Goal: Task Accomplishment & Management: Manage account settings

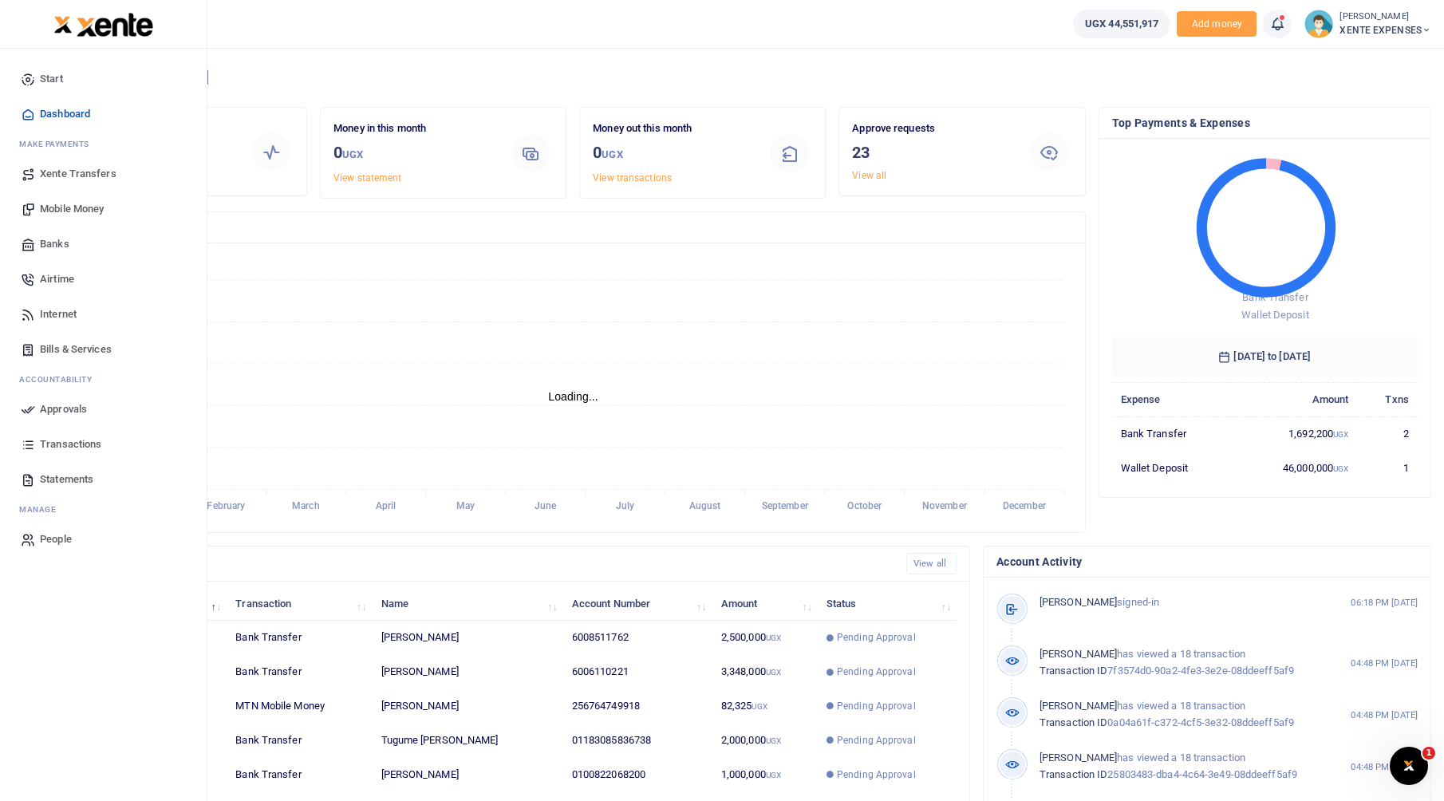
scroll to position [13, 13]
click at [40, 413] on span "Approvals" at bounding box center [63, 409] width 47 height 16
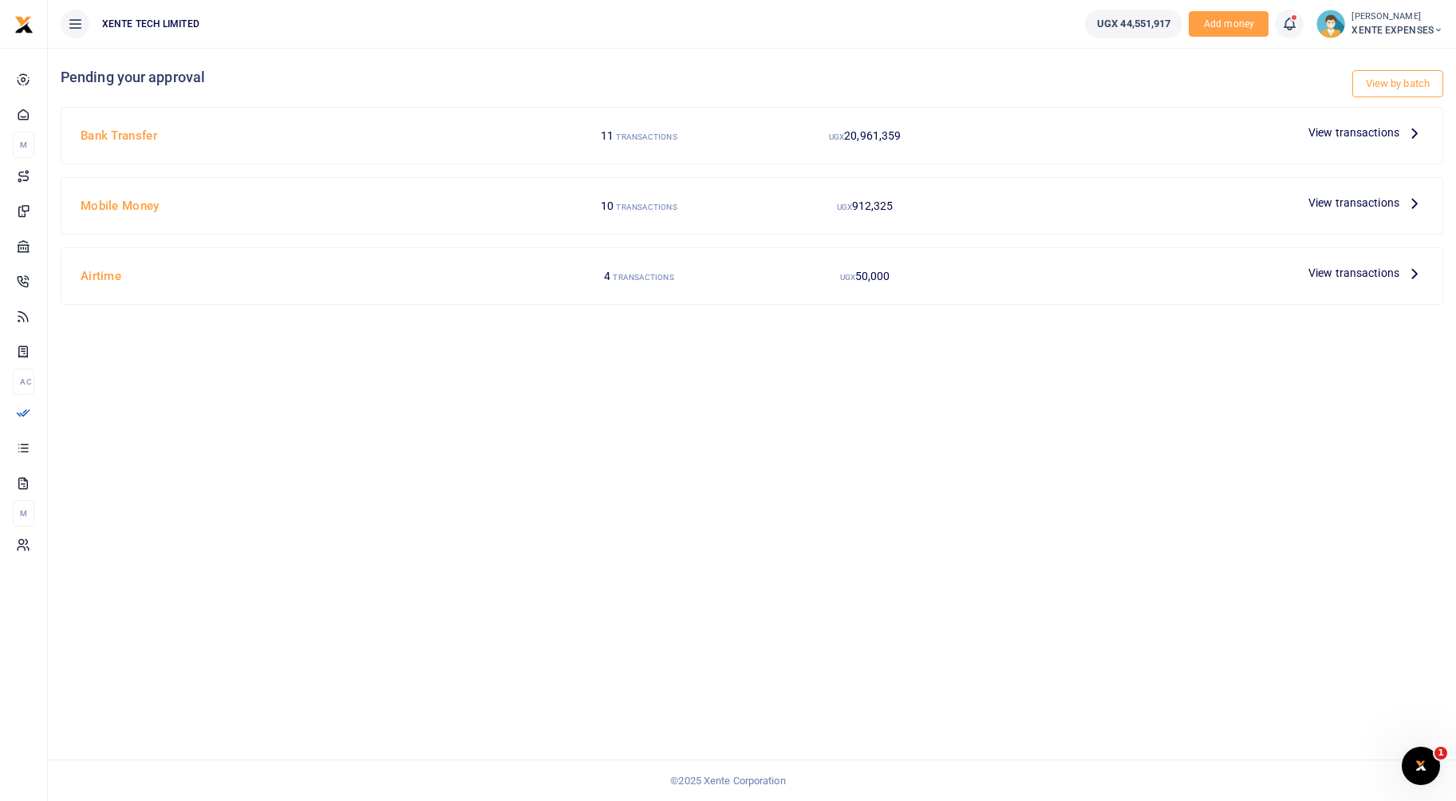
click at [1330, 270] on span "View transactions" at bounding box center [1353, 273] width 91 height 18
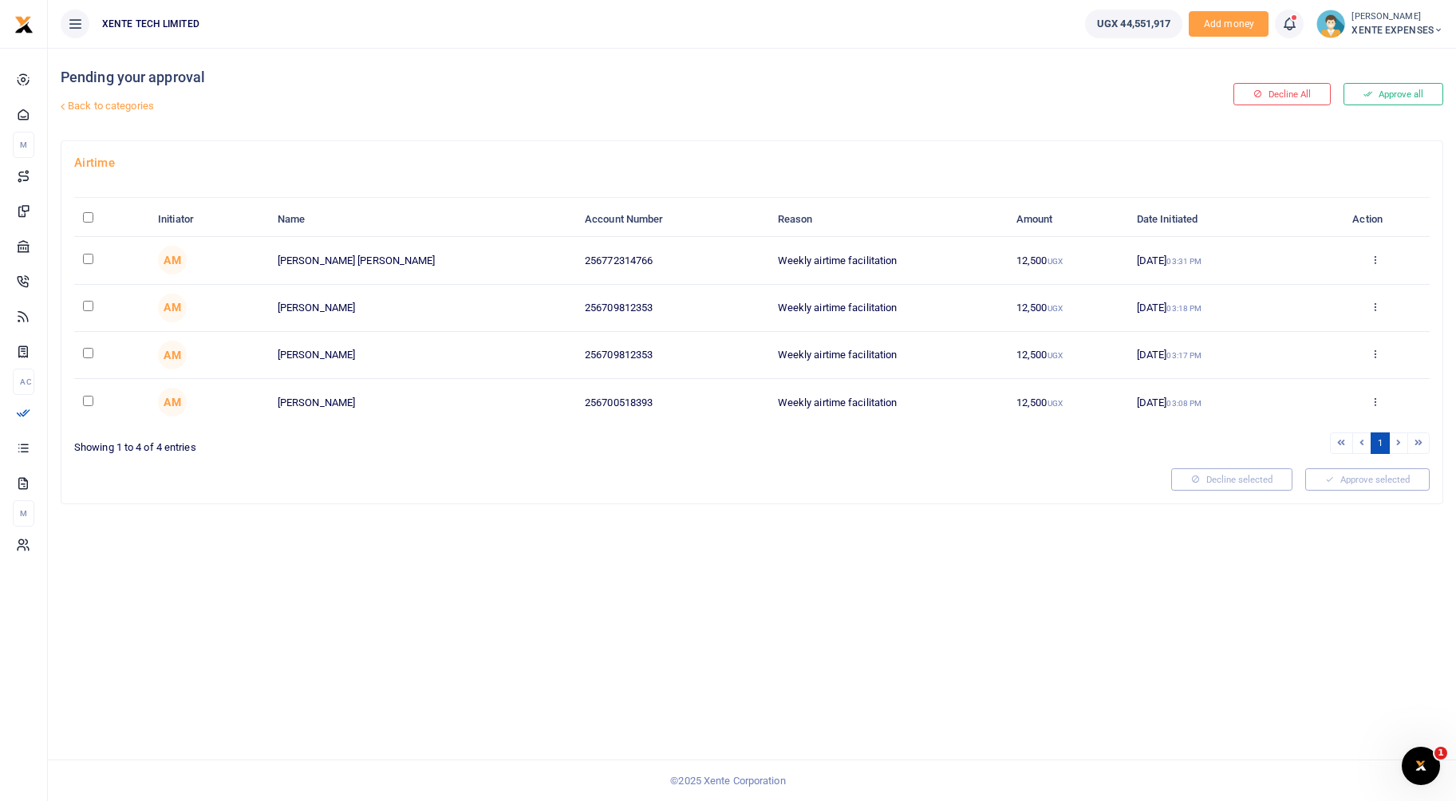
click at [85, 263] on input "checkbox" at bounding box center [88, 259] width 10 height 10
checkbox input "true"
click at [87, 308] on input "checkbox" at bounding box center [88, 306] width 10 height 10
checkbox input "true"
click at [89, 400] on input "checkbox" at bounding box center [88, 401] width 10 height 10
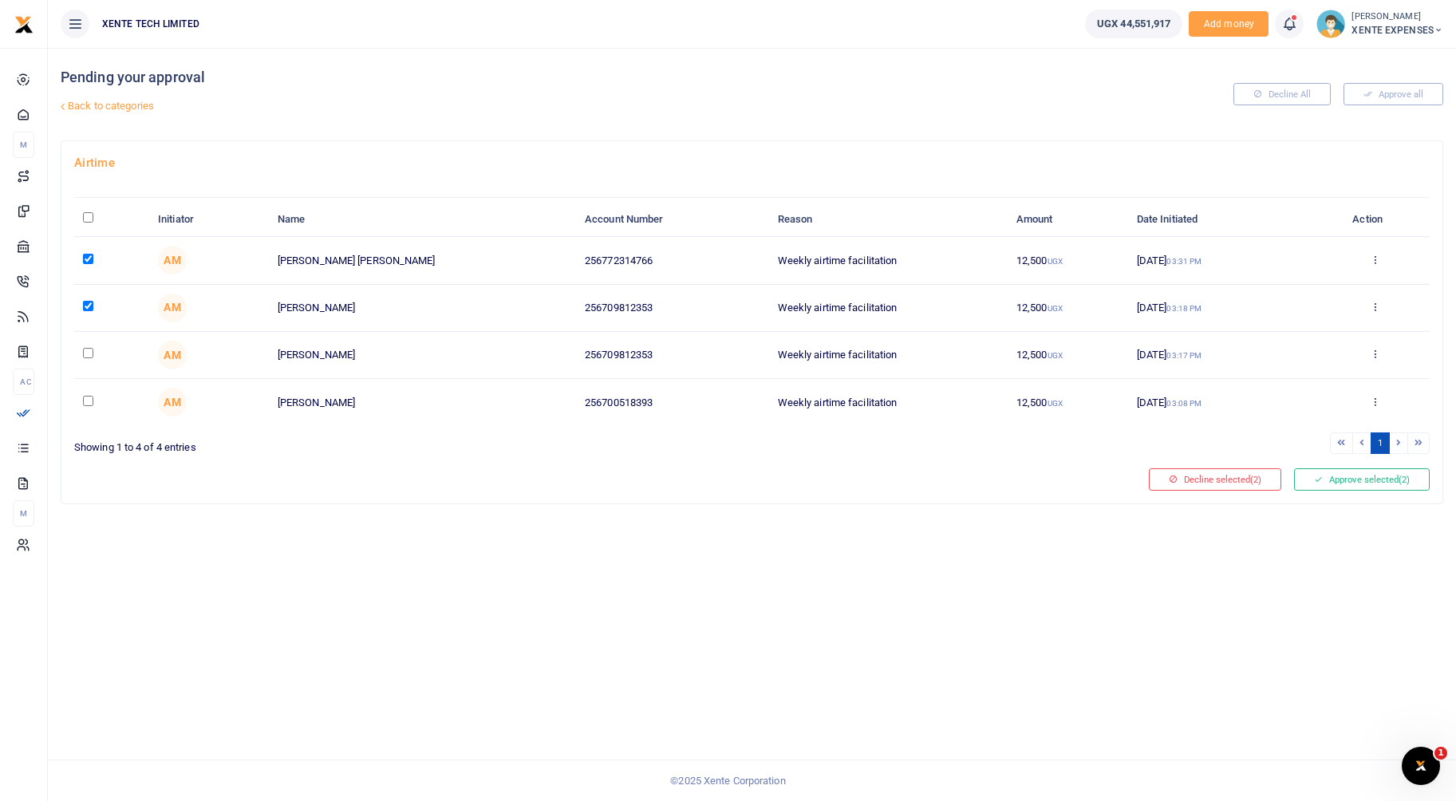
checkbox input "true"
click at [1375, 487] on button "Approve selected (3)" at bounding box center [1362, 479] width 136 height 22
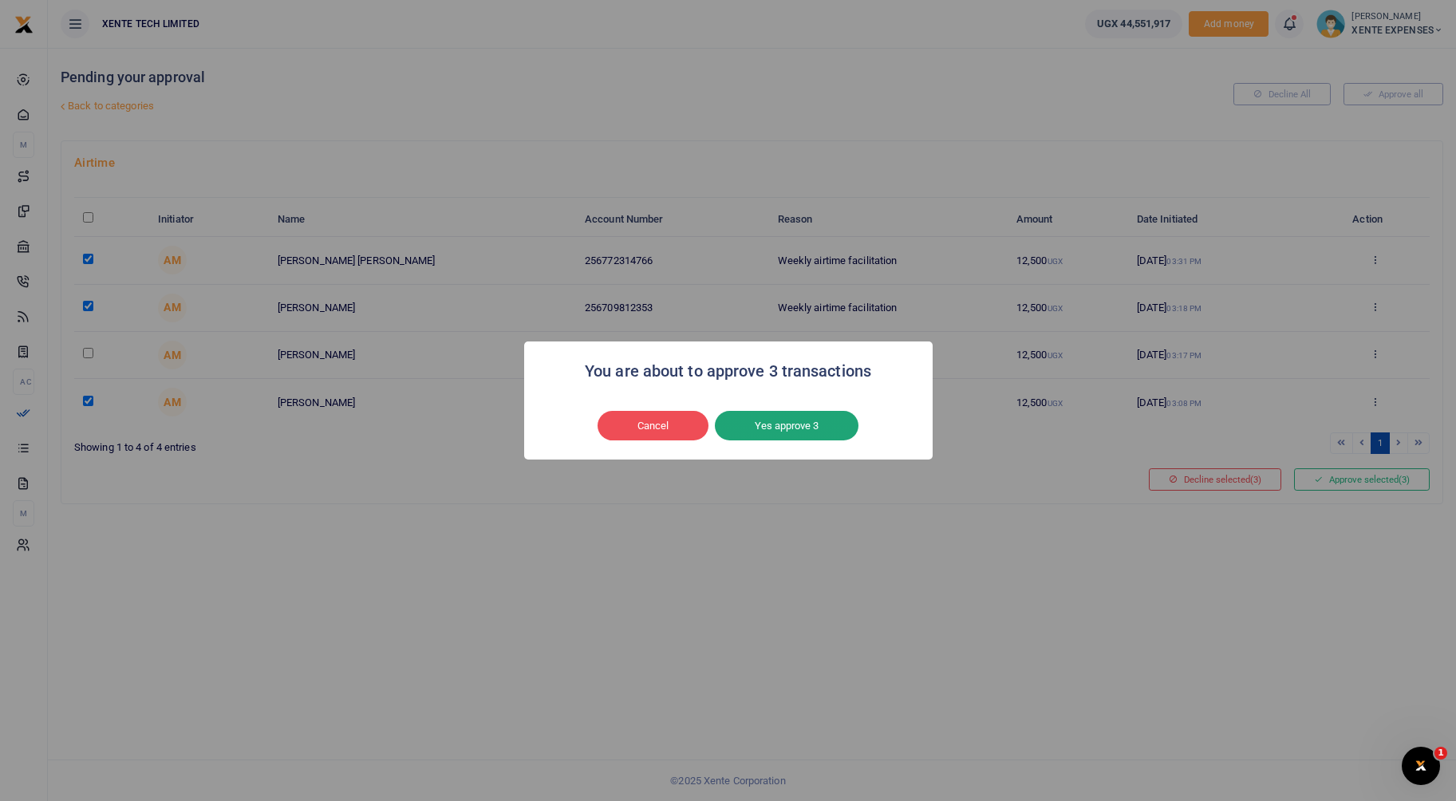
click at [797, 430] on button "Yes approve 3" at bounding box center [787, 426] width 144 height 30
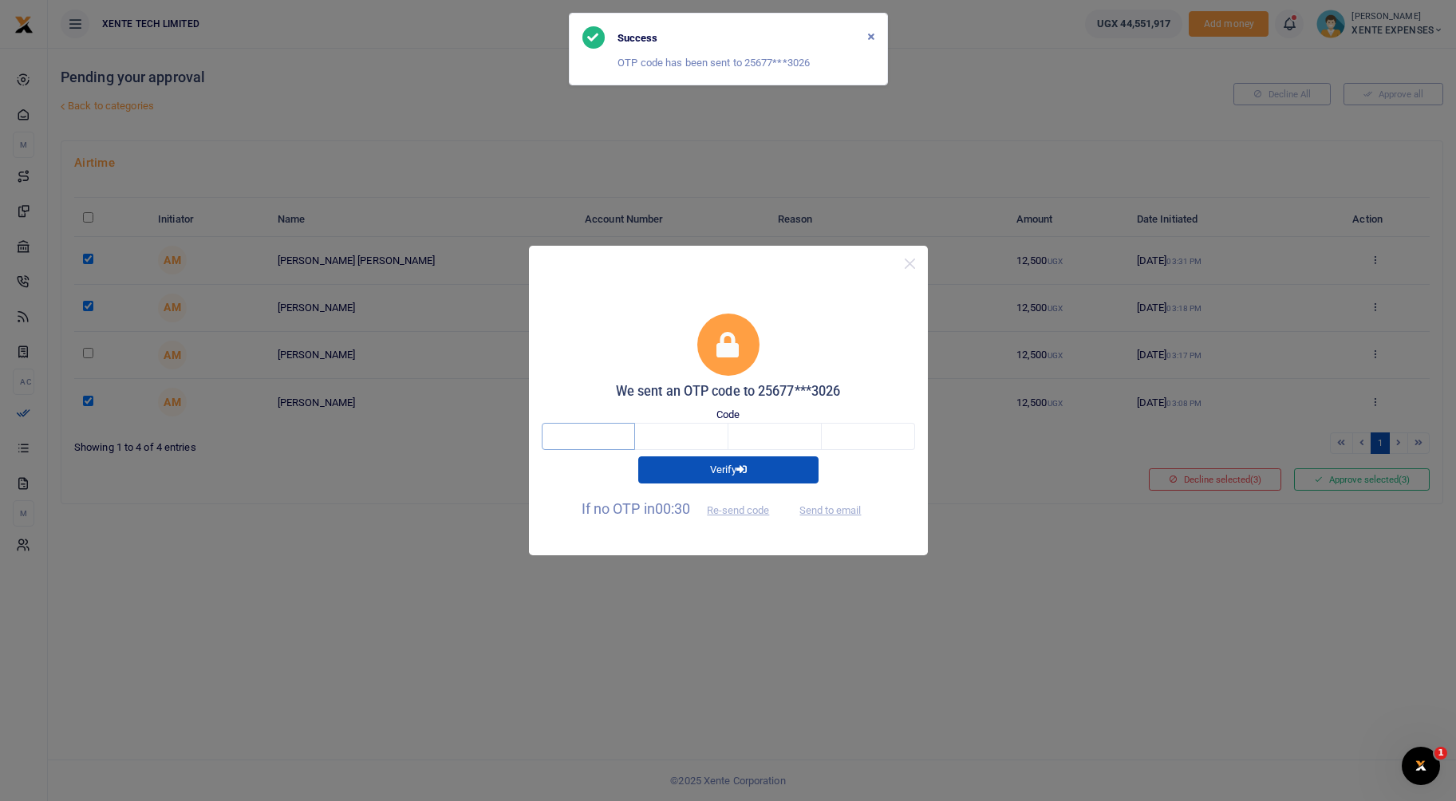
click at [573, 434] on input "text" at bounding box center [588, 436] width 93 height 27
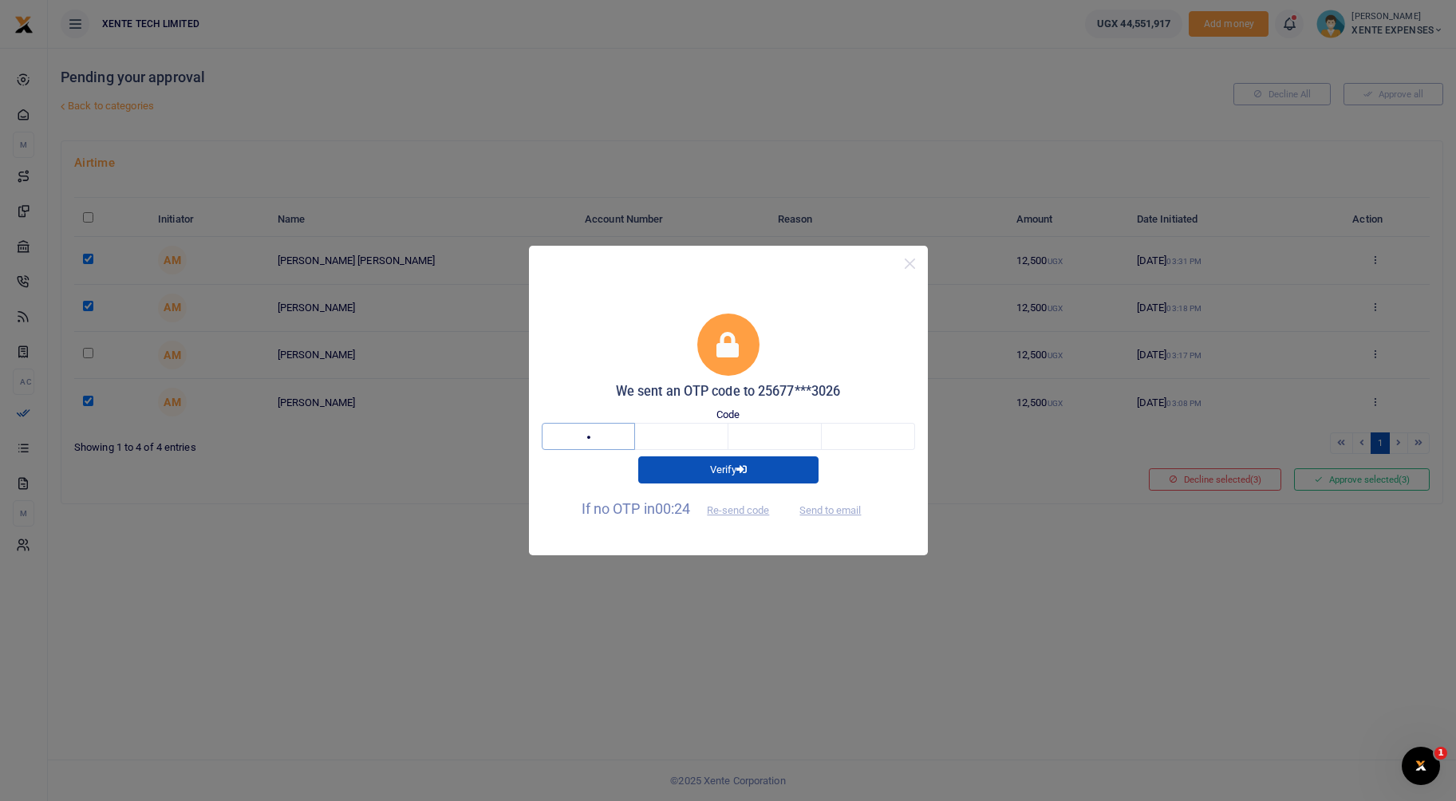
type input "1"
type input "7"
type input "4"
type input "0"
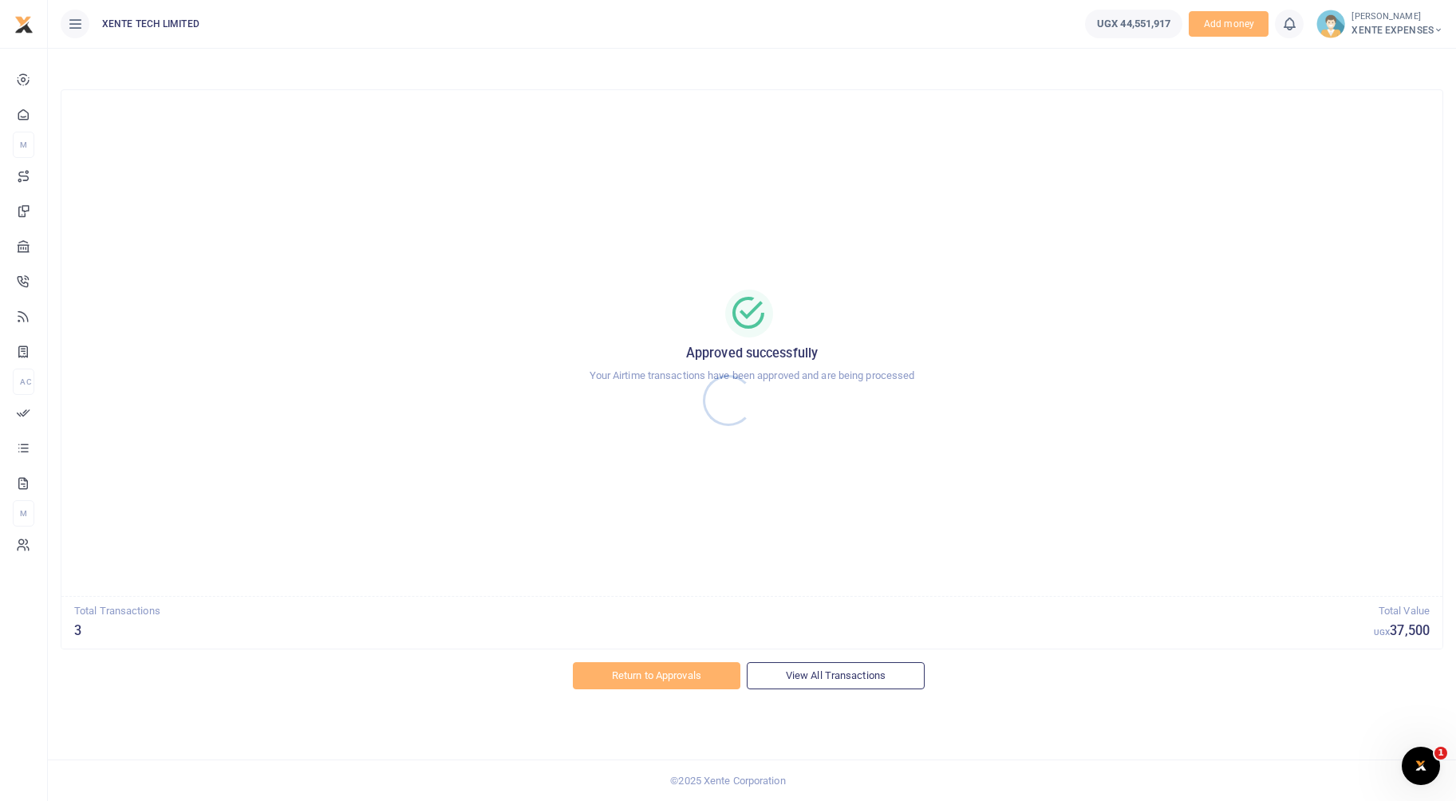
click at [653, 671] on div at bounding box center [728, 400] width 1456 height 801
click at [653, 678] on link "Return to Approvals" at bounding box center [657, 675] width 168 height 27
click at [647, 683] on link "Return to Approvals" at bounding box center [657, 675] width 168 height 27
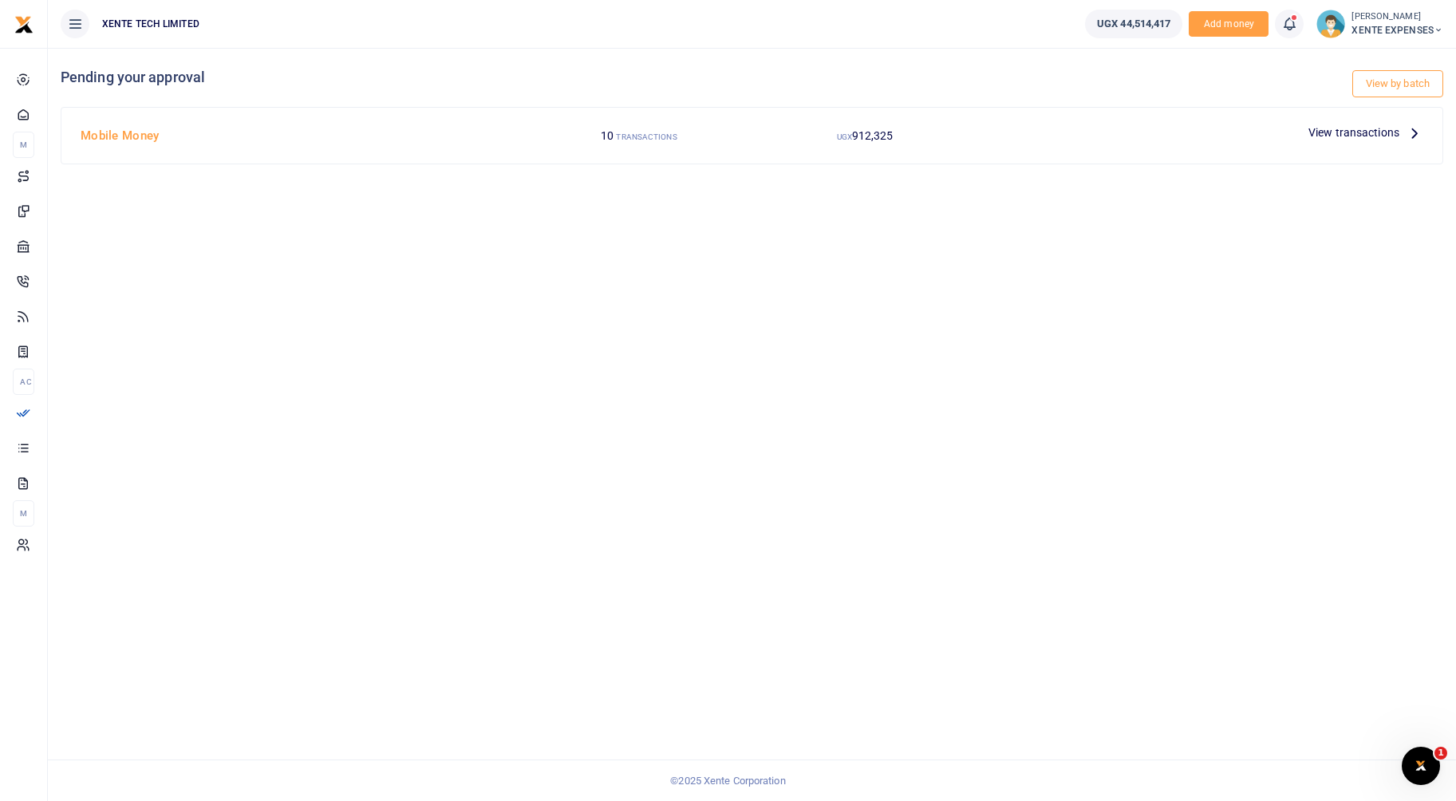
click at [1379, 125] on span "View transactions" at bounding box center [1353, 133] width 91 height 18
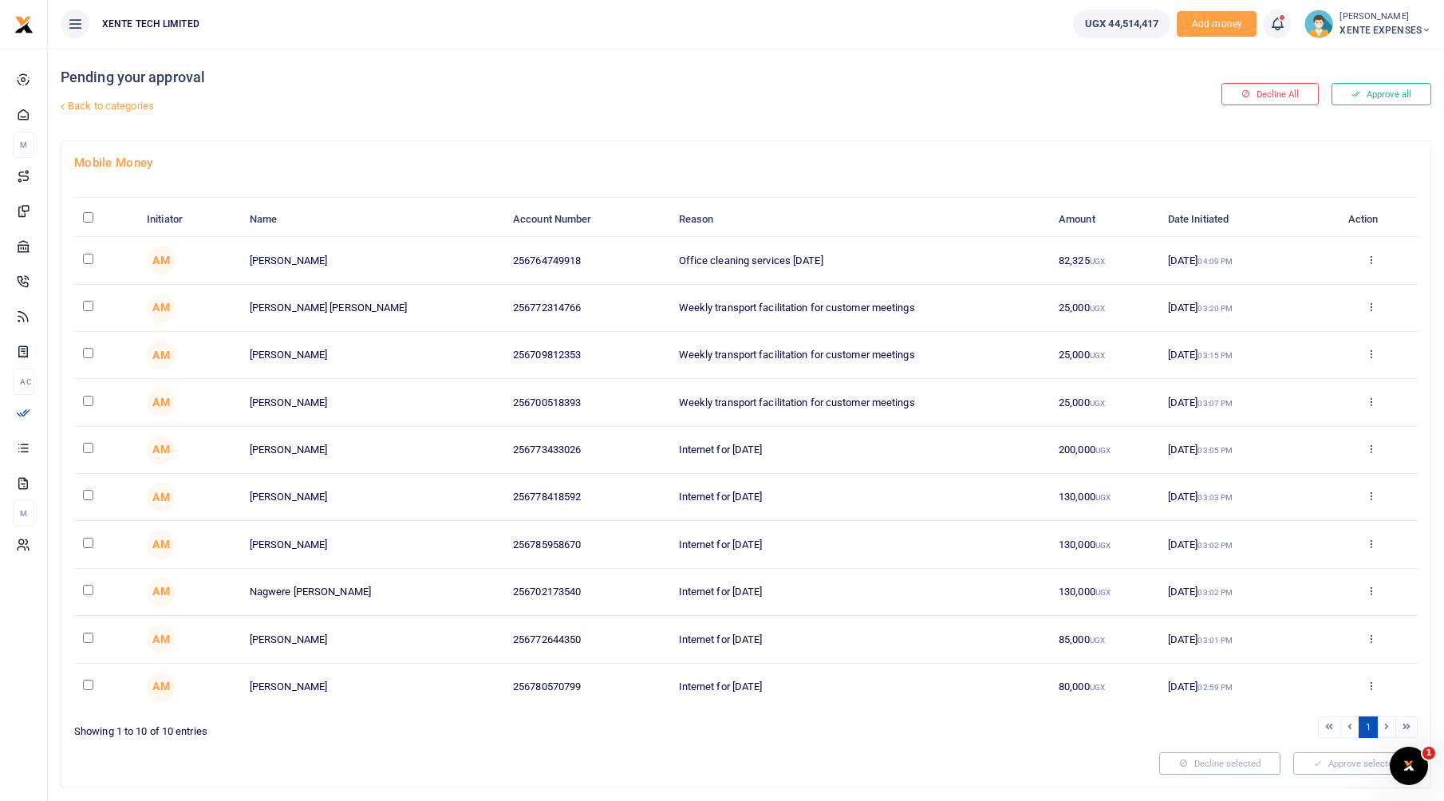
click at [93, 262] on input "checkbox" at bounding box center [88, 259] width 10 height 10
checkbox input "true"
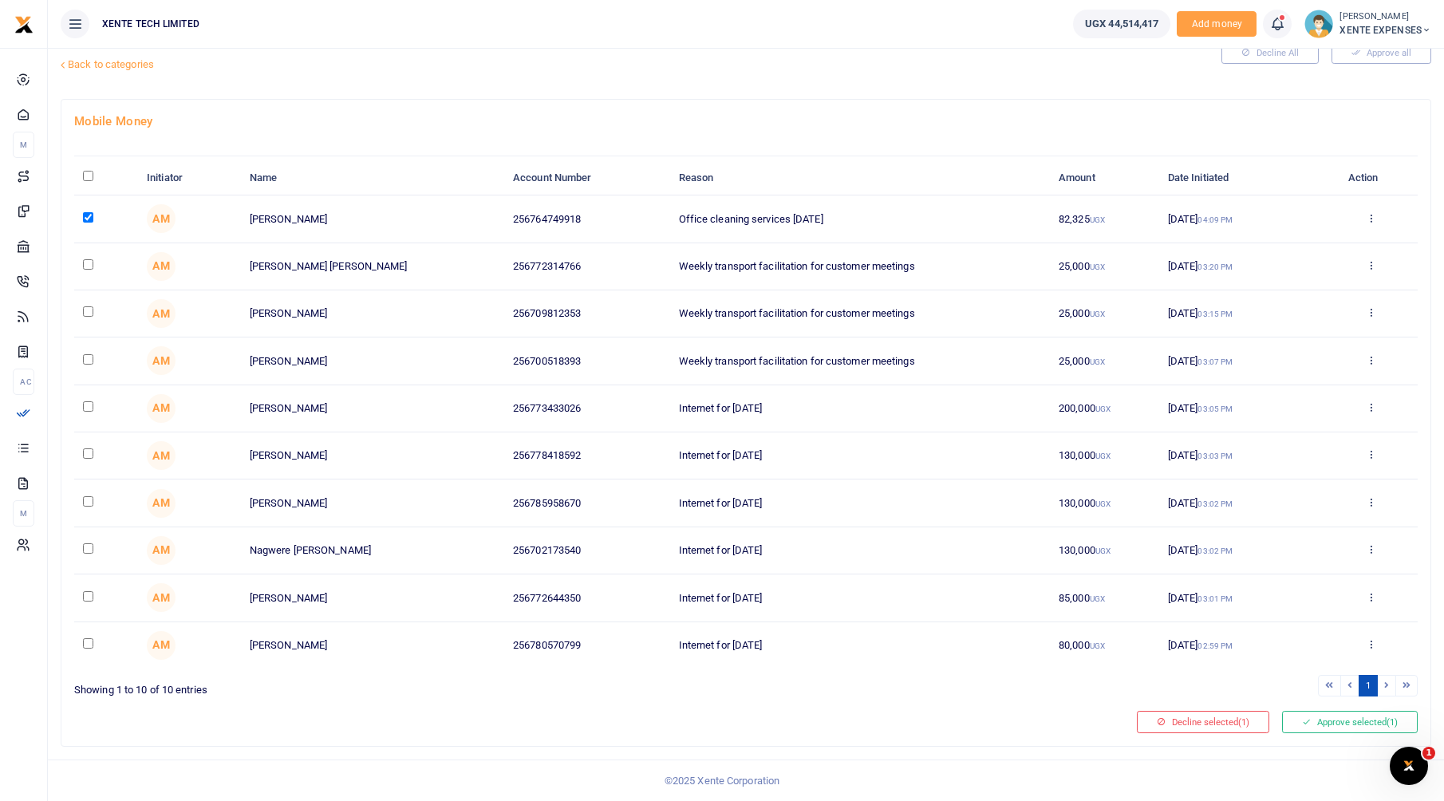
click at [93, 264] on input "checkbox" at bounding box center [88, 264] width 10 height 10
checkbox input "true"
click at [90, 306] on input "checkbox" at bounding box center [88, 311] width 10 height 10
checkbox input "true"
click at [91, 361] on input "checkbox" at bounding box center [88, 359] width 10 height 10
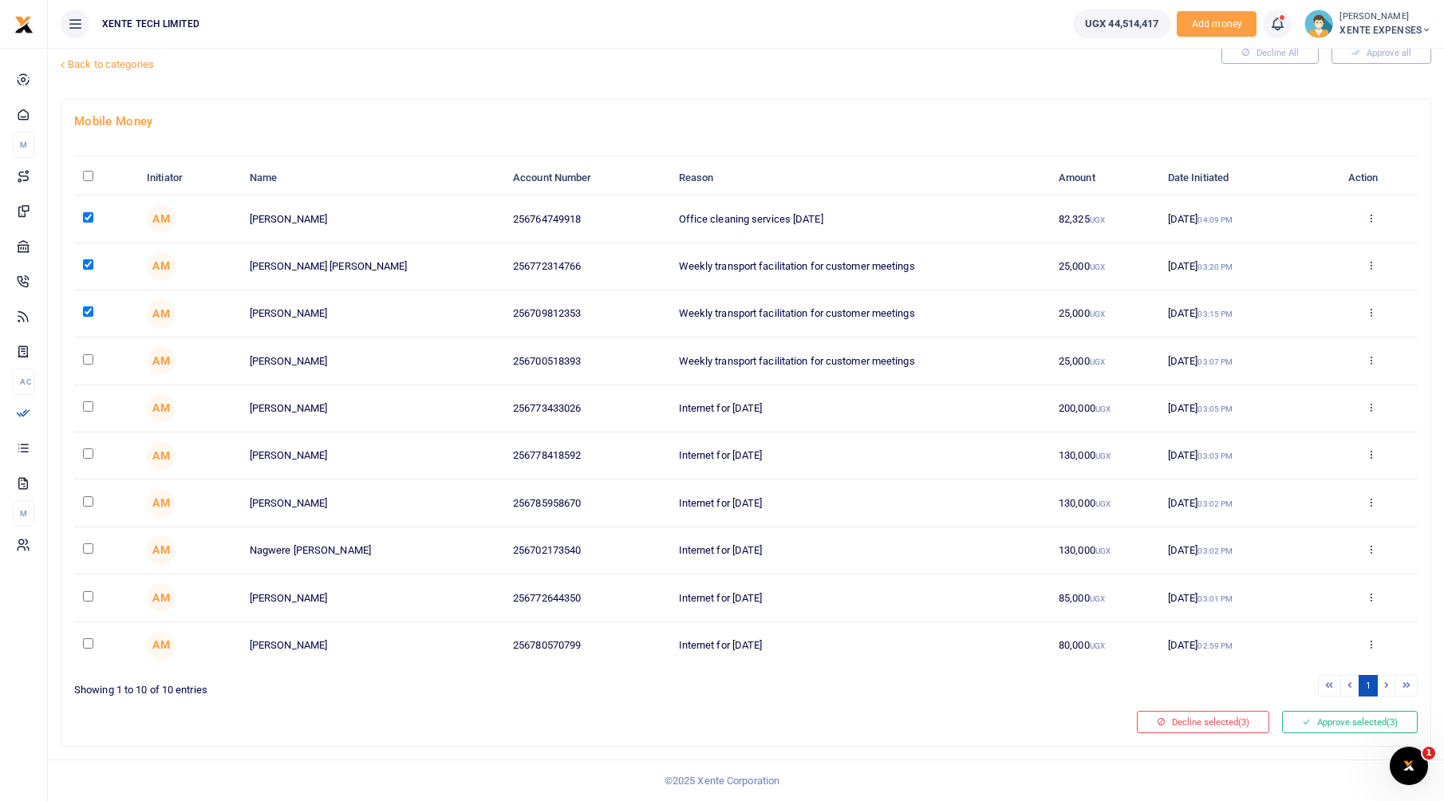
checkbox input "true"
click at [86, 453] on input "checkbox" at bounding box center [88, 453] width 10 height 10
checkbox input "true"
click at [85, 498] on input "checkbox" at bounding box center [88, 501] width 10 height 10
checkbox input "true"
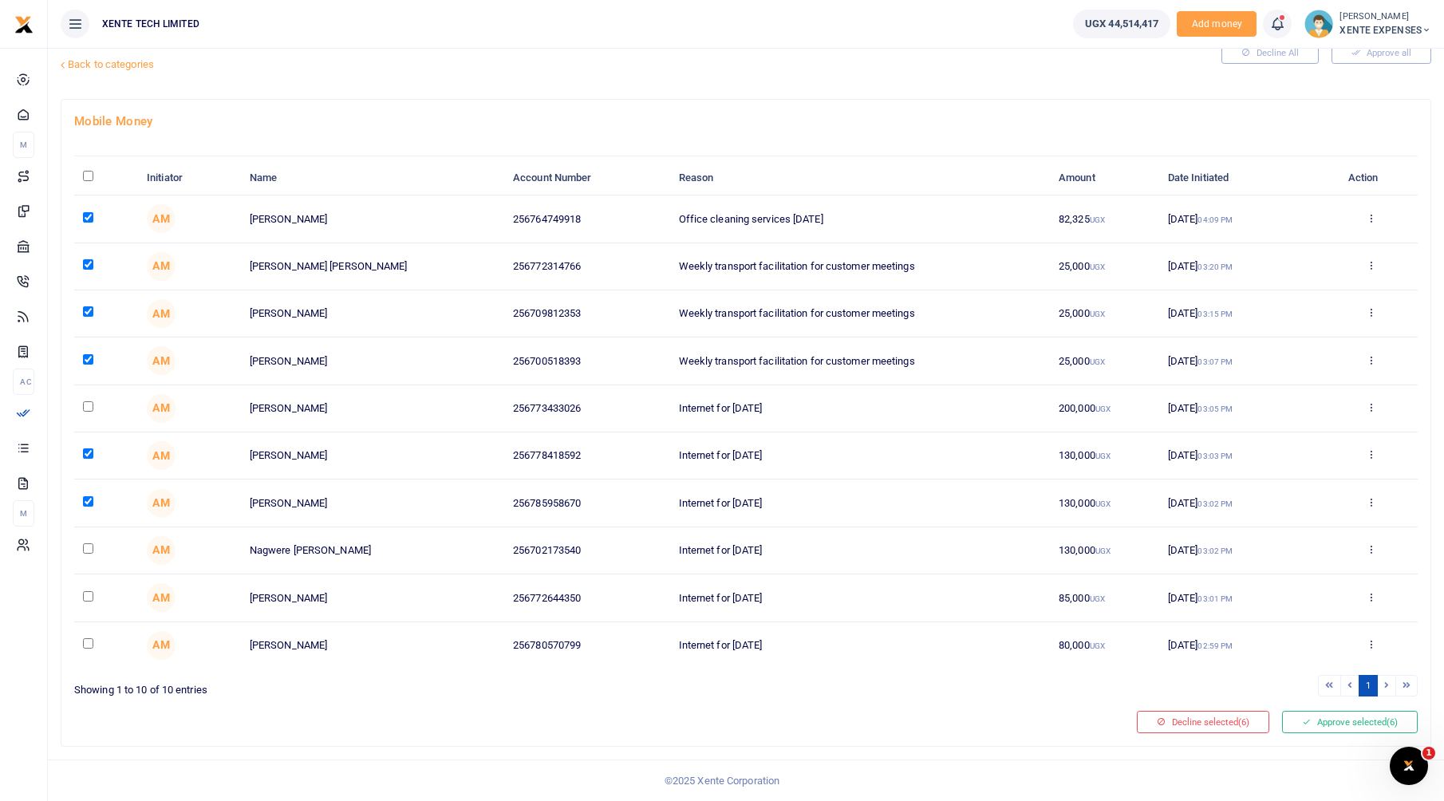
click at [91, 550] on input "checkbox" at bounding box center [88, 548] width 10 height 10
checkbox input "true"
click at [87, 597] on input "checkbox" at bounding box center [88, 596] width 10 height 10
checkbox input "true"
click at [1315, 730] on button "Approve selected (8)" at bounding box center [1350, 722] width 136 height 22
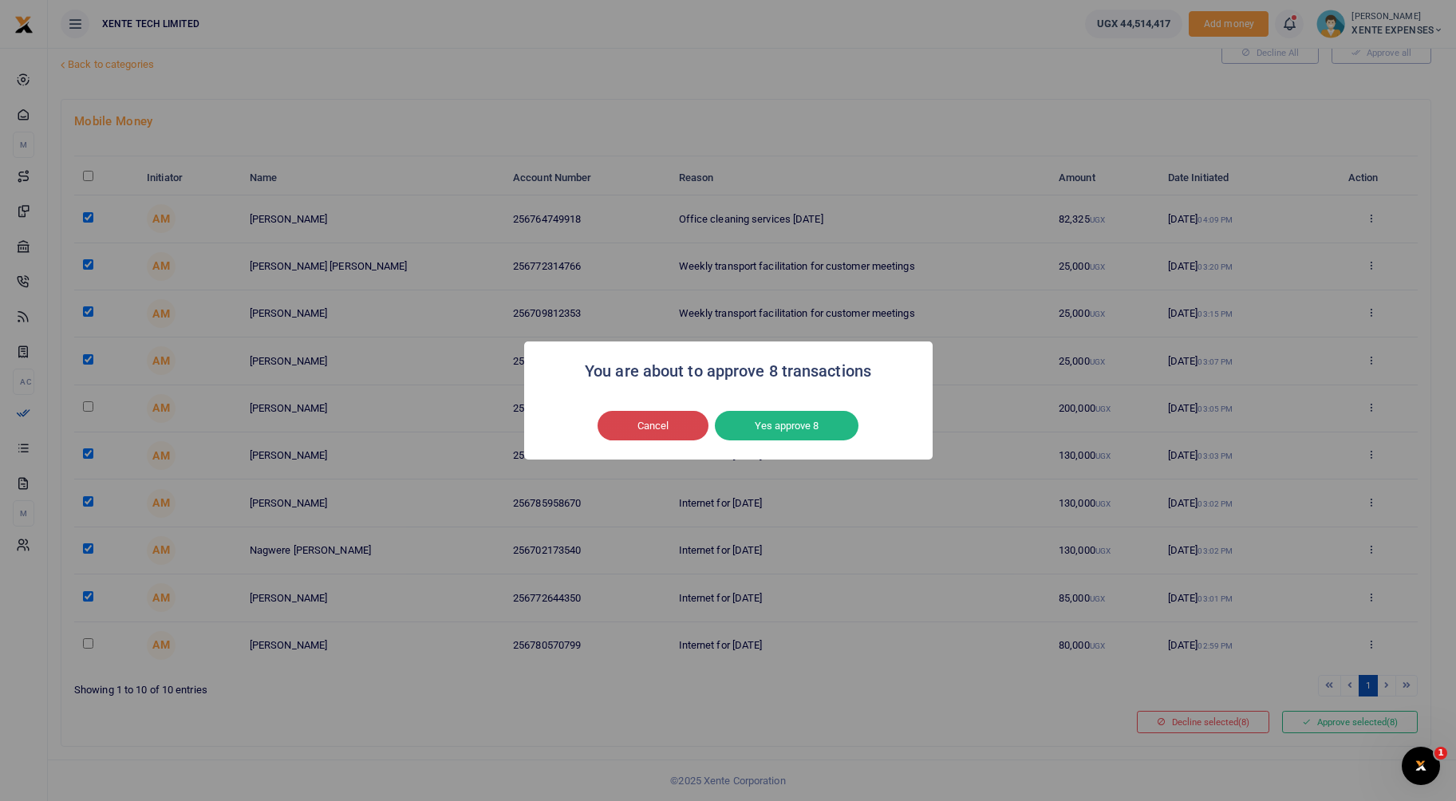
click at [670, 428] on button "Cancel" at bounding box center [653, 426] width 111 height 30
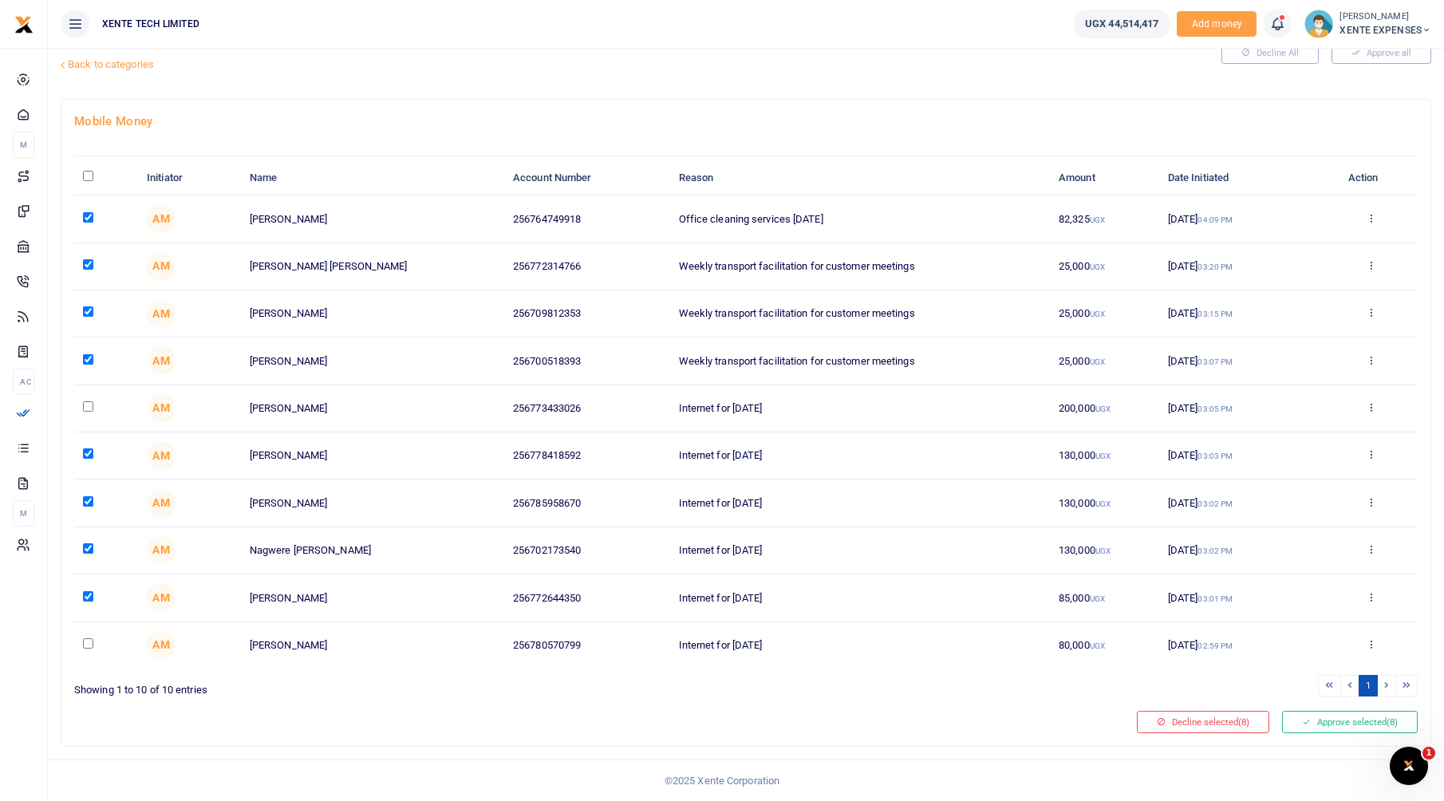
click at [86, 645] on input "checkbox" at bounding box center [88, 643] width 10 height 10
checkbox input "true"
click at [89, 176] on input "\a \a : activate to sort column descending" at bounding box center [88, 176] width 10 height 10
checkbox input "true"
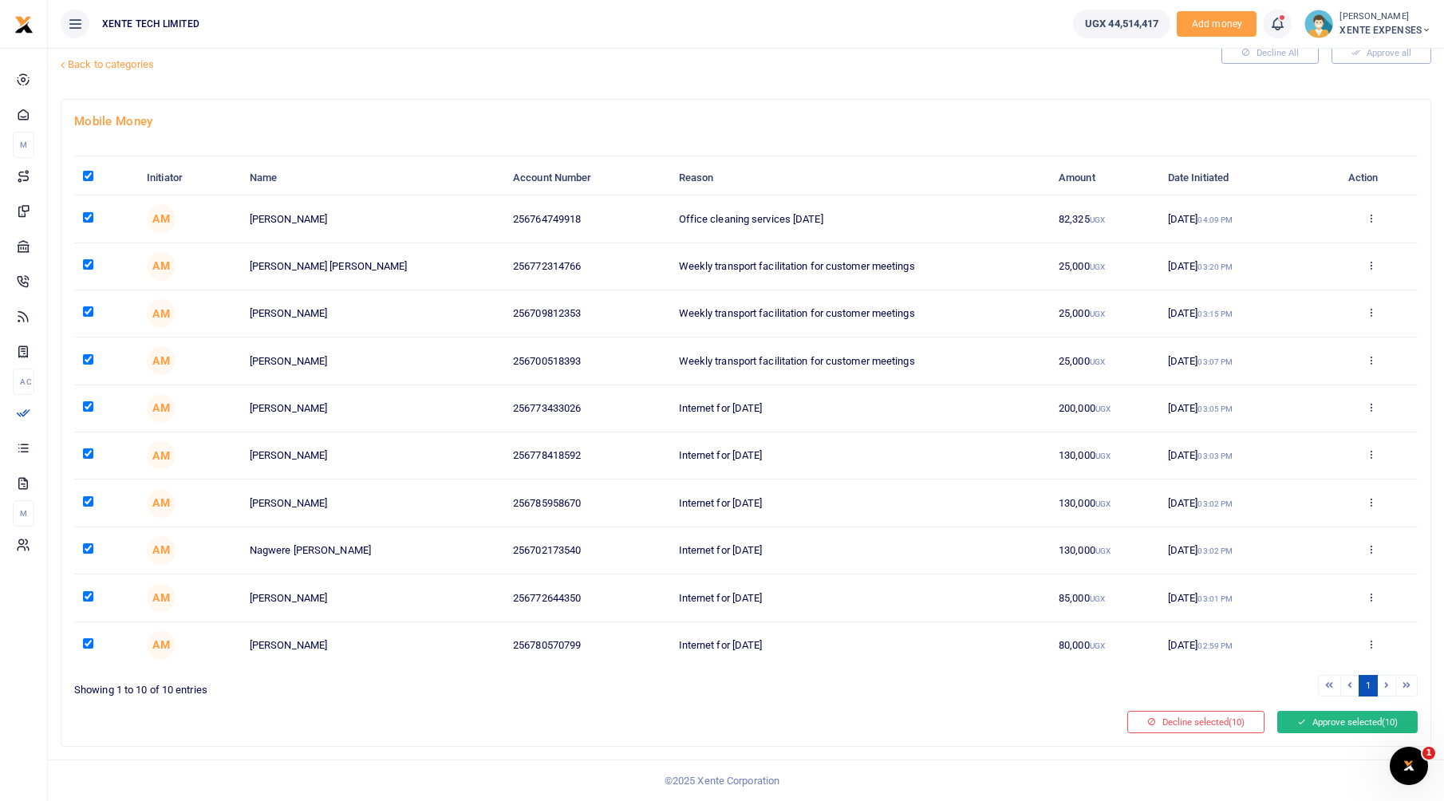
click at [1313, 718] on button "Approve selected (10)" at bounding box center [1347, 722] width 140 height 22
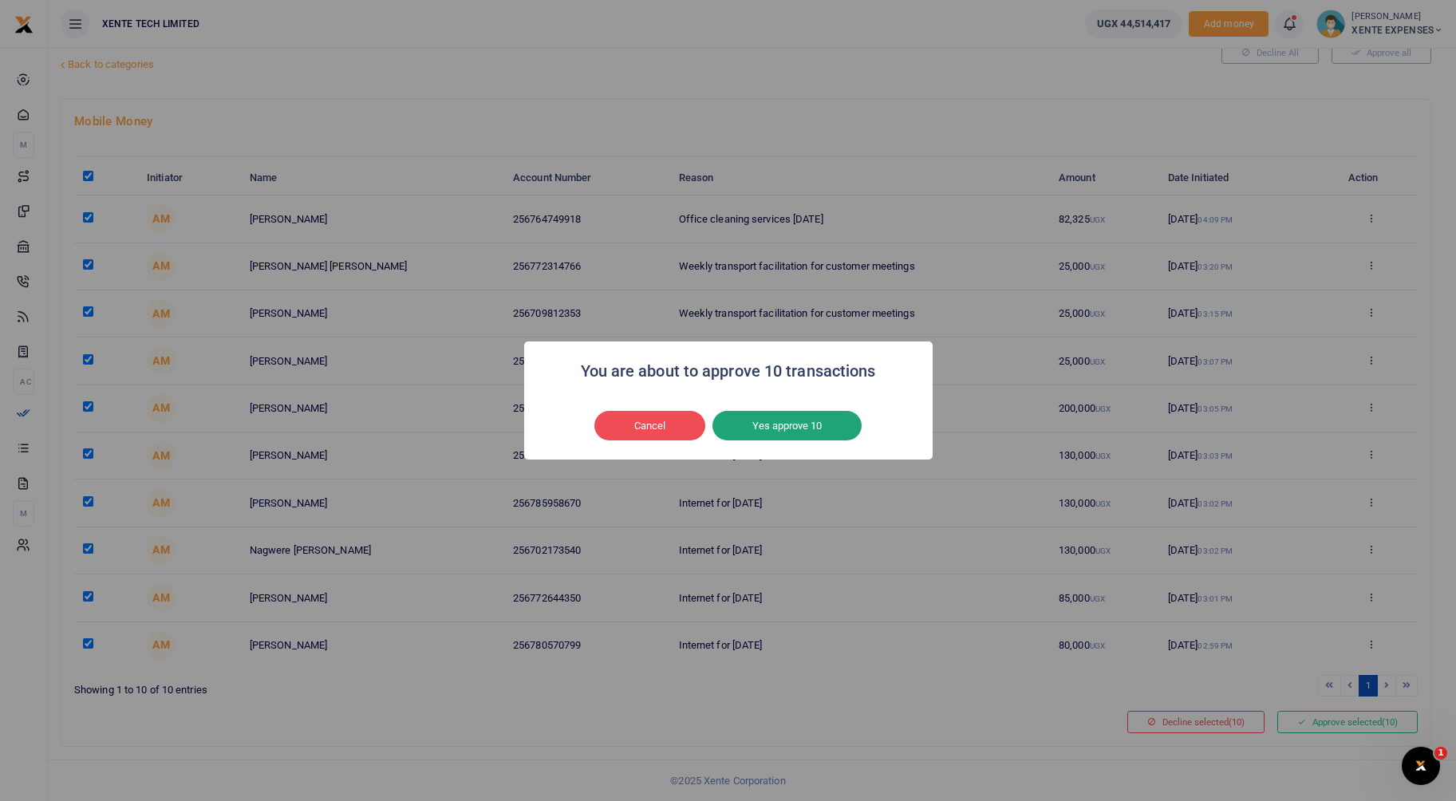
click at [787, 411] on button "Yes approve 10" at bounding box center [786, 426] width 149 height 30
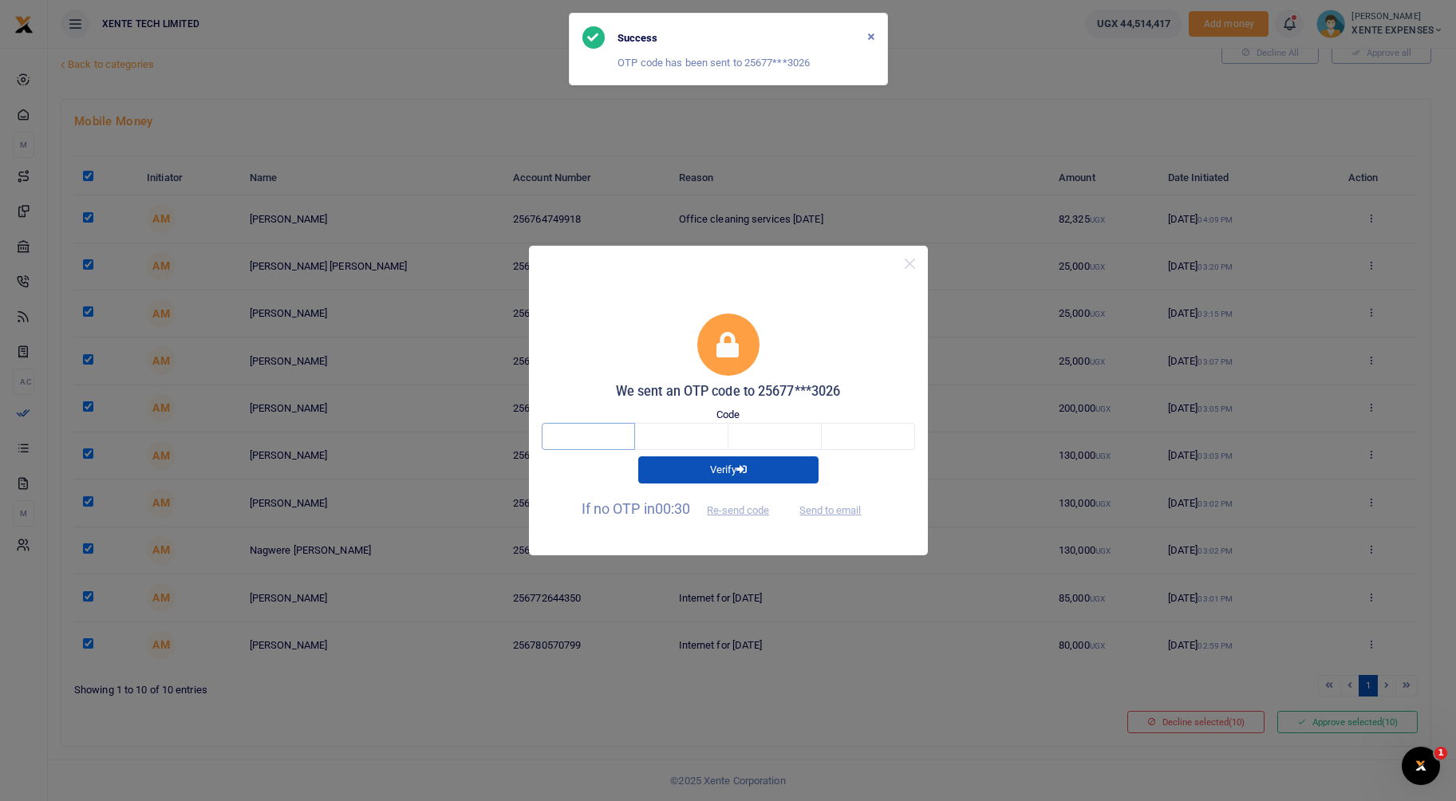
click at [617, 437] on input "text" at bounding box center [588, 436] width 93 height 27
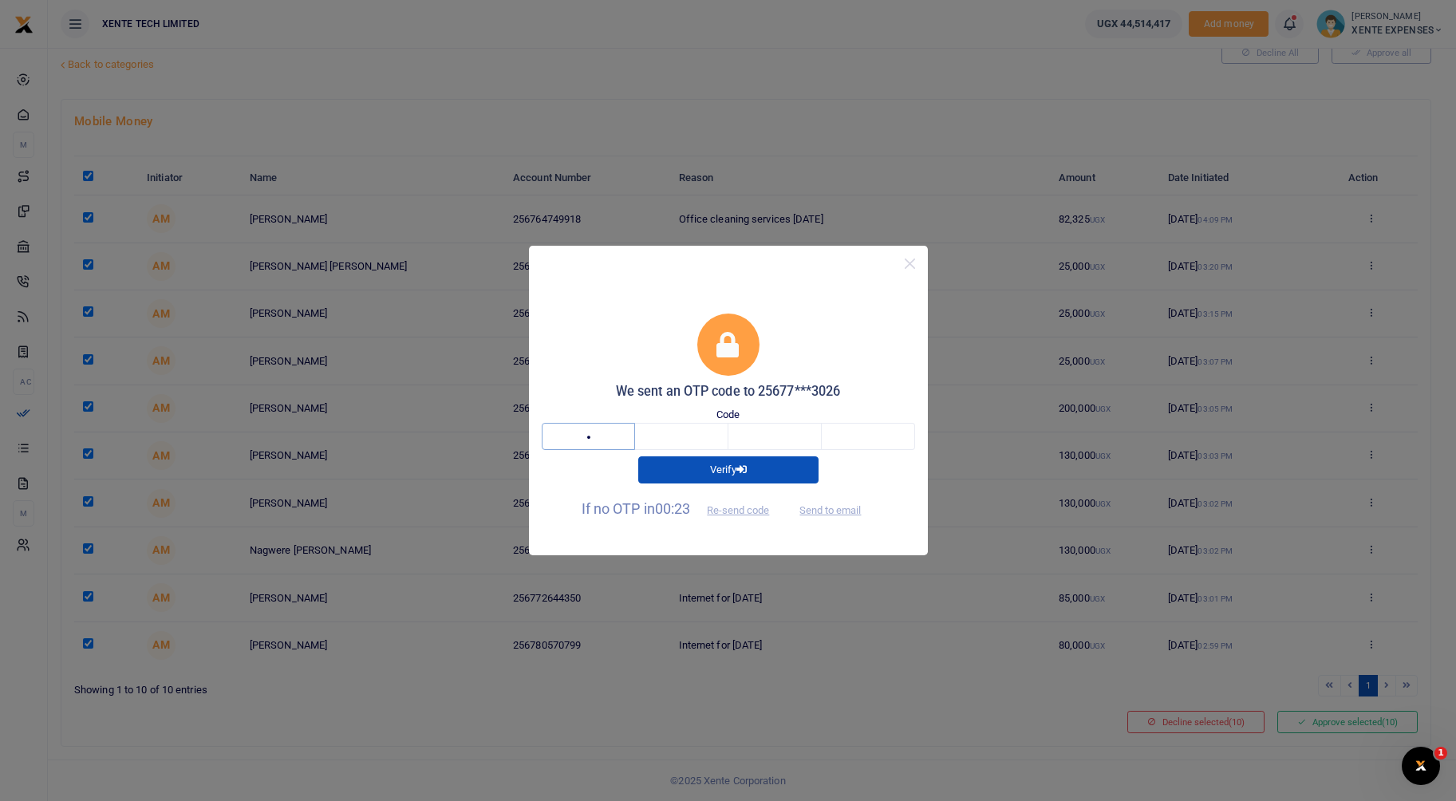
type input "8"
type input "7"
type input "1"
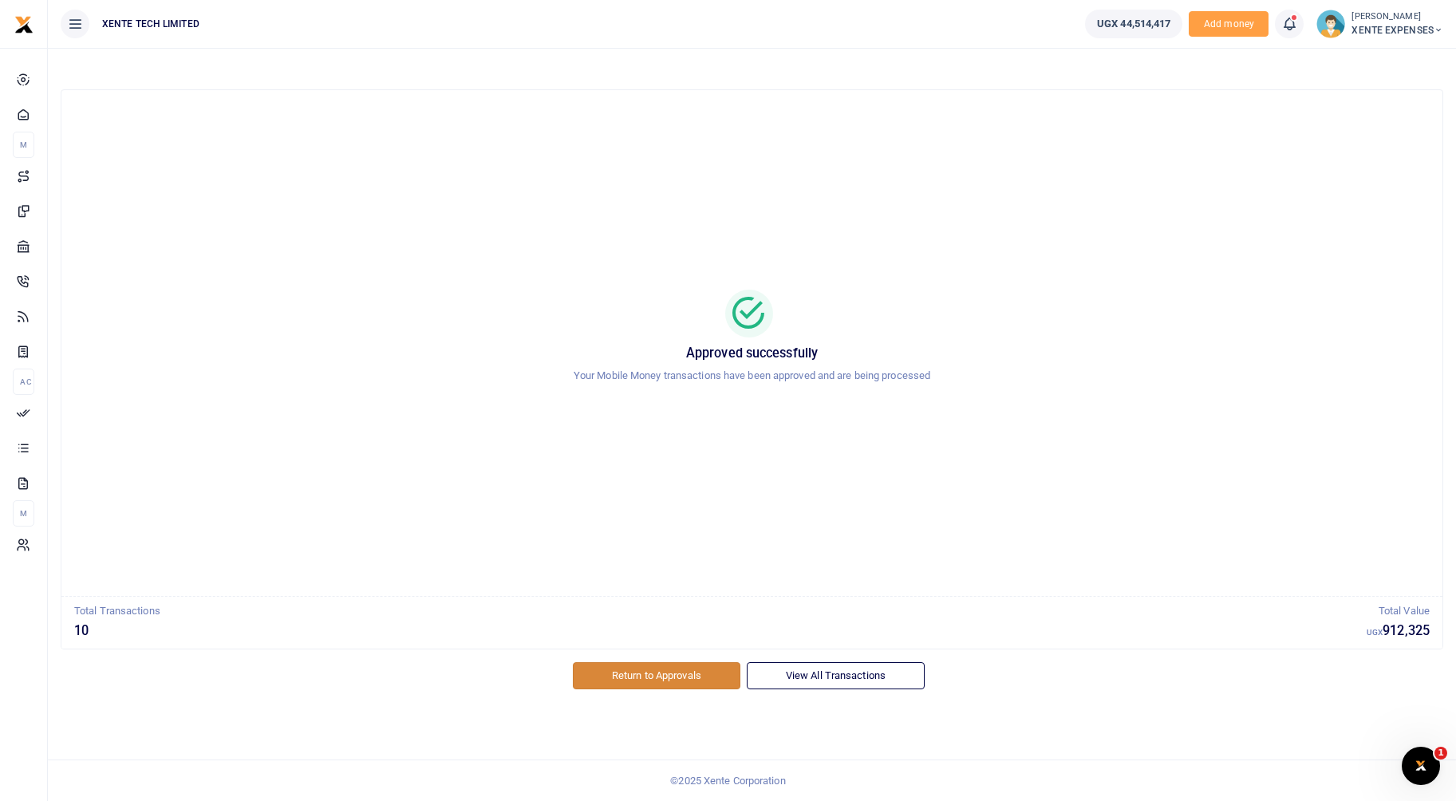
click at [663, 673] on link "Return to Approvals" at bounding box center [657, 675] width 168 height 27
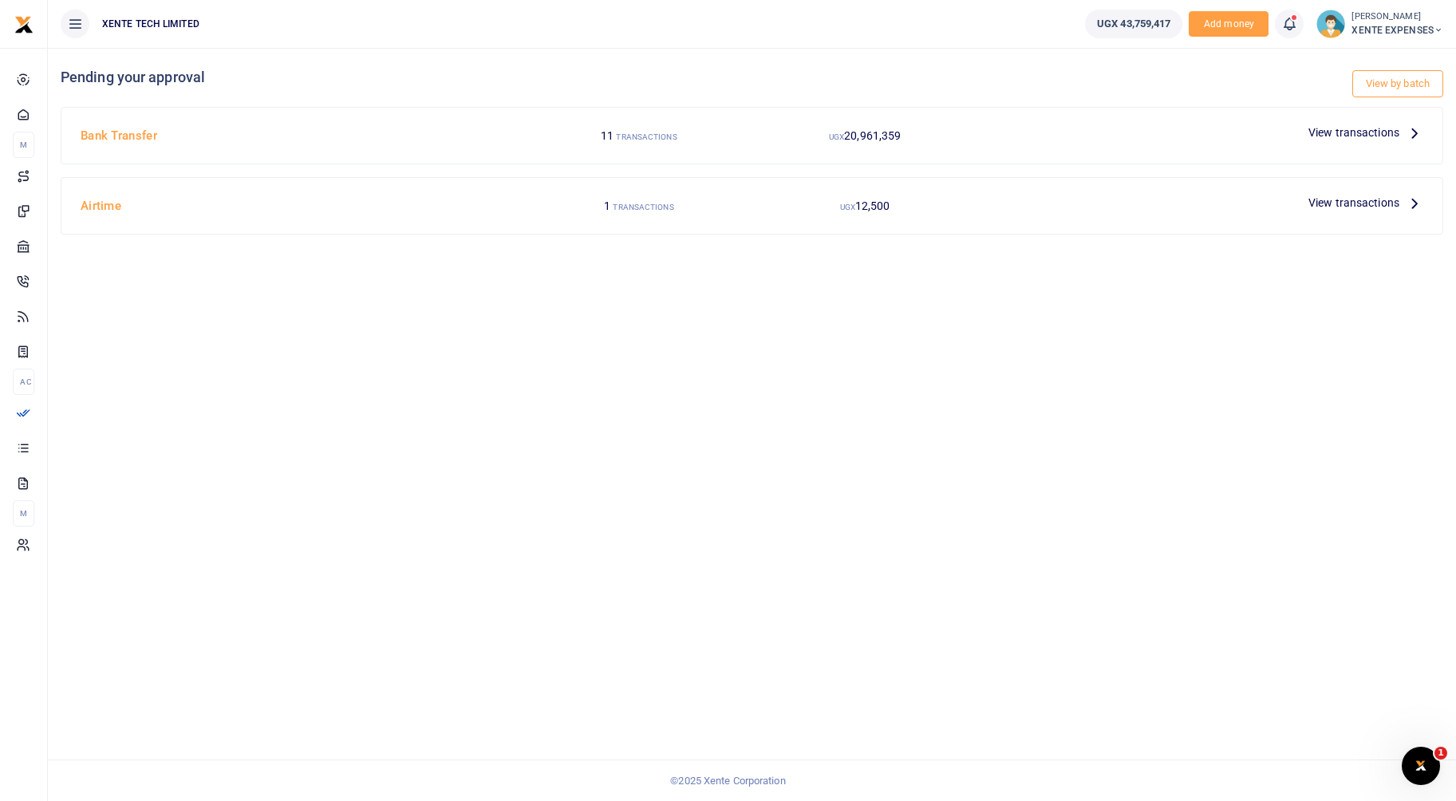
click at [1384, 203] on span "View transactions" at bounding box center [1353, 203] width 91 height 18
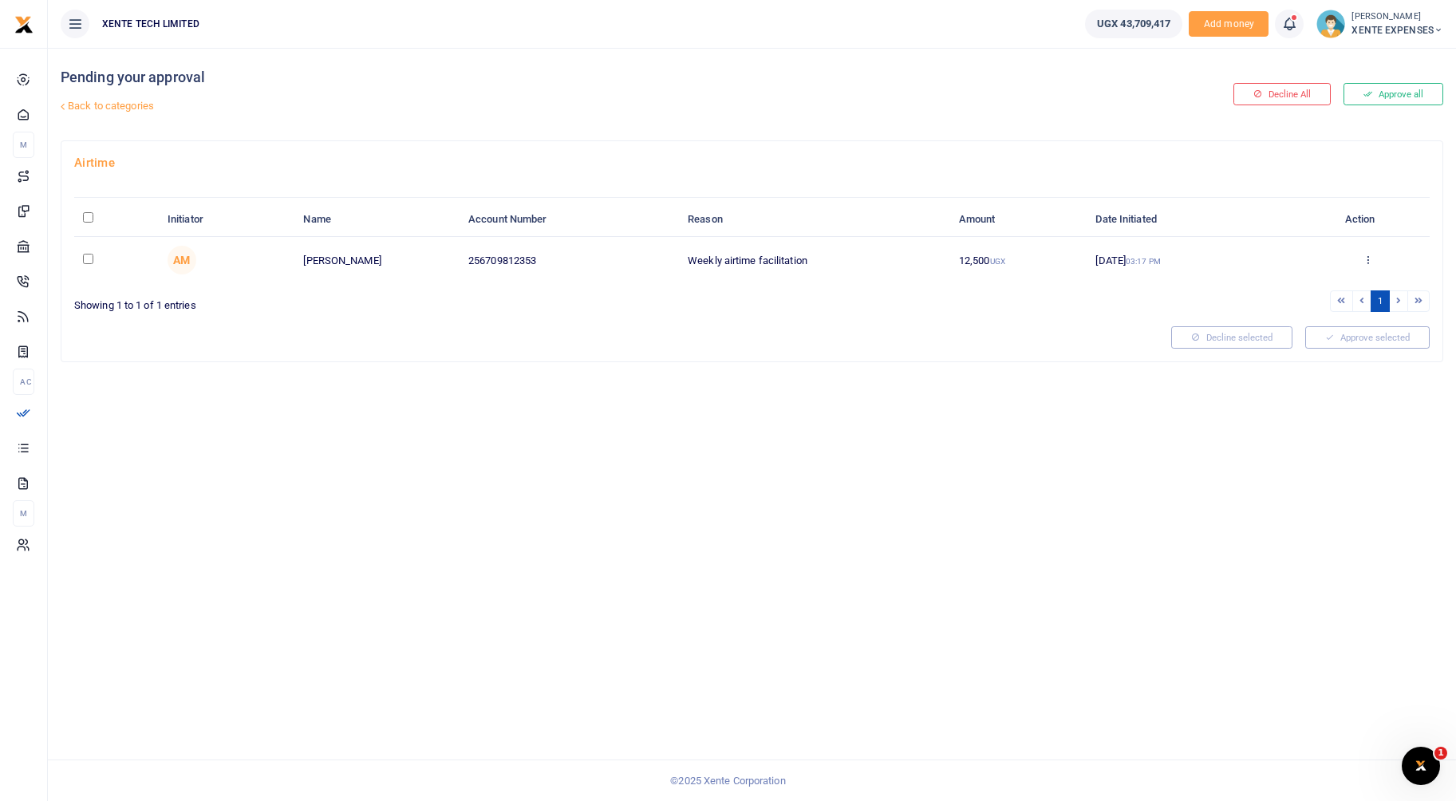
click at [1256, 97] on icon at bounding box center [1257, 94] width 9 height 11
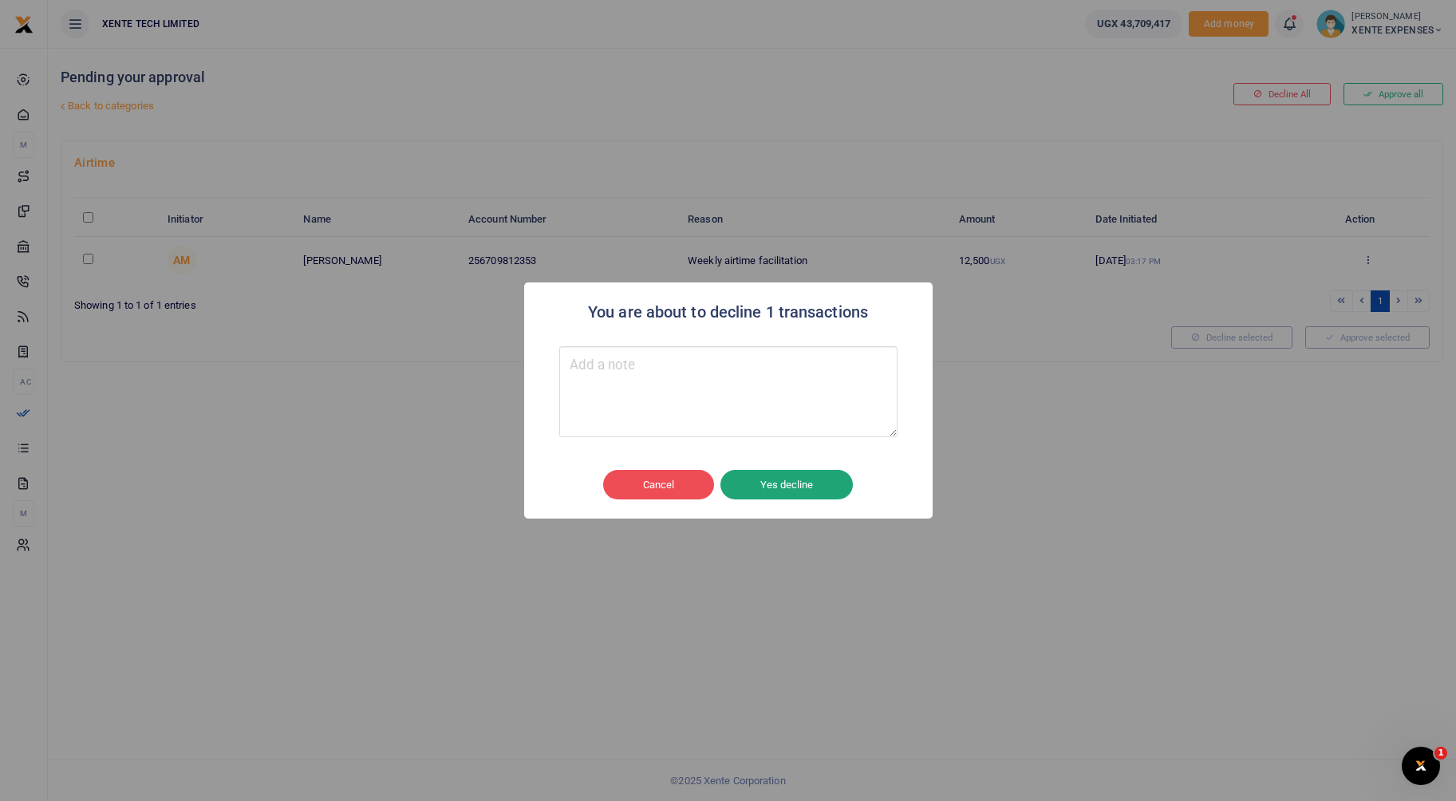
click at [815, 488] on button "Yes decline" at bounding box center [786, 485] width 132 height 30
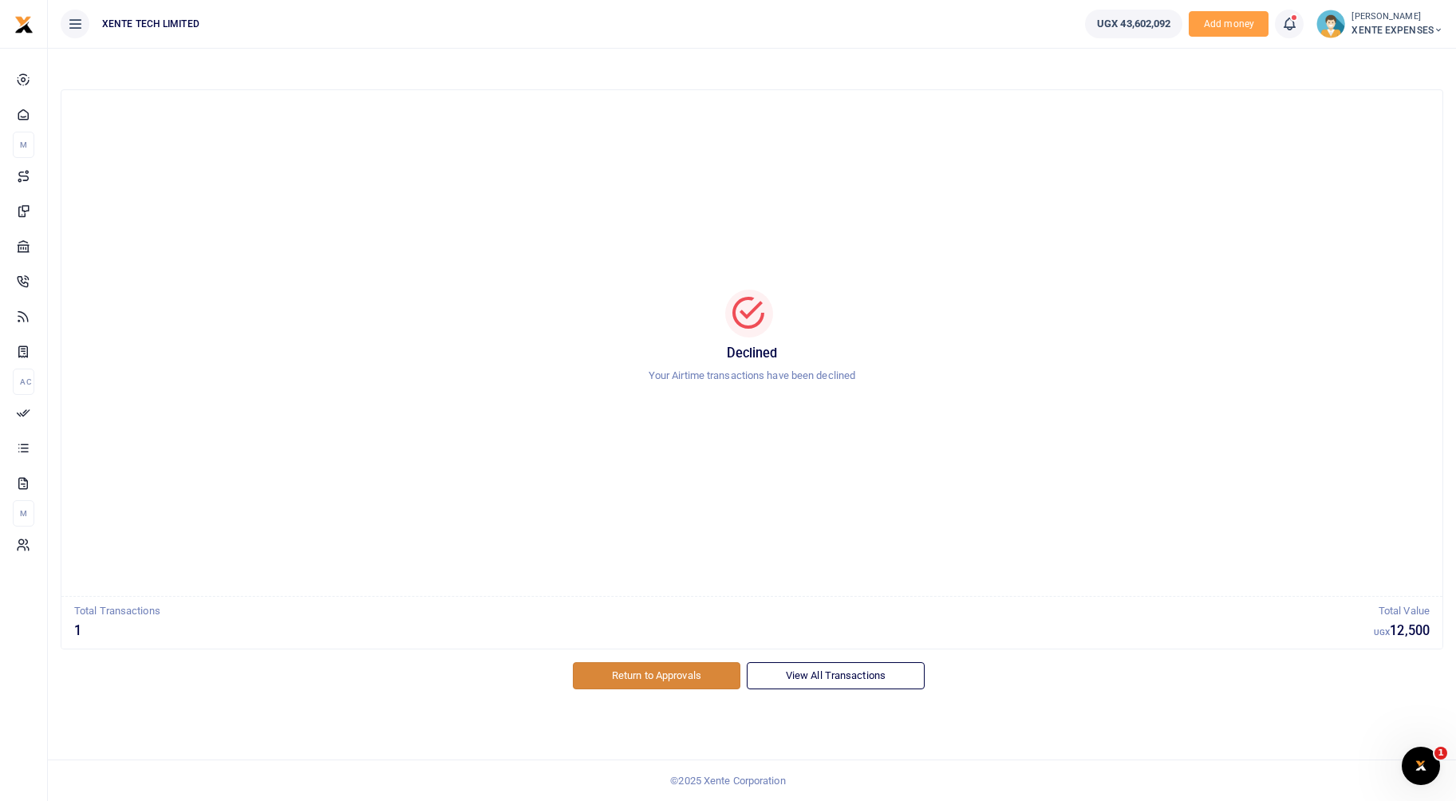
click at [664, 679] on link "Return to Approvals" at bounding box center [657, 675] width 168 height 27
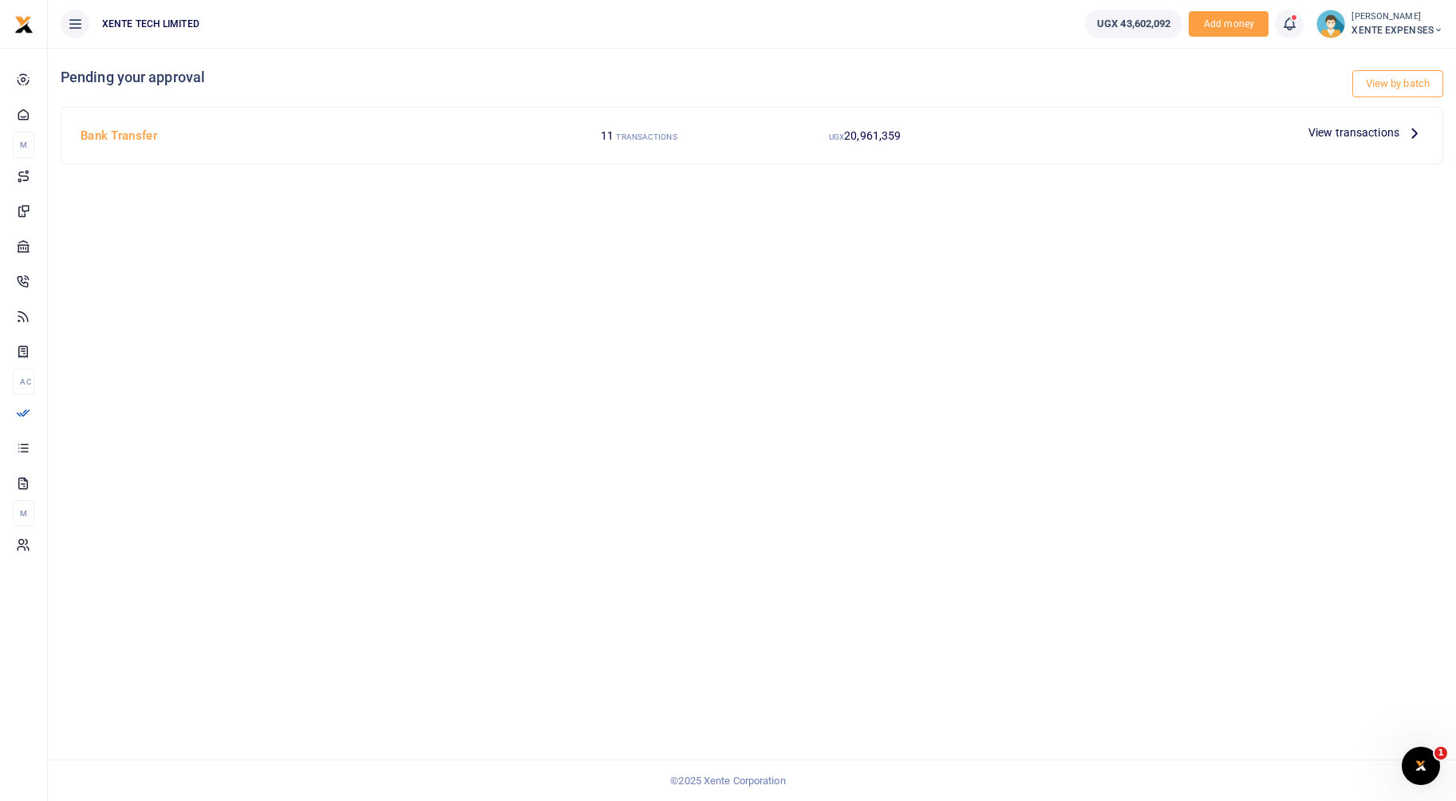
click at [1331, 128] on span "View transactions" at bounding box center [1353, 133] width 91 height 18
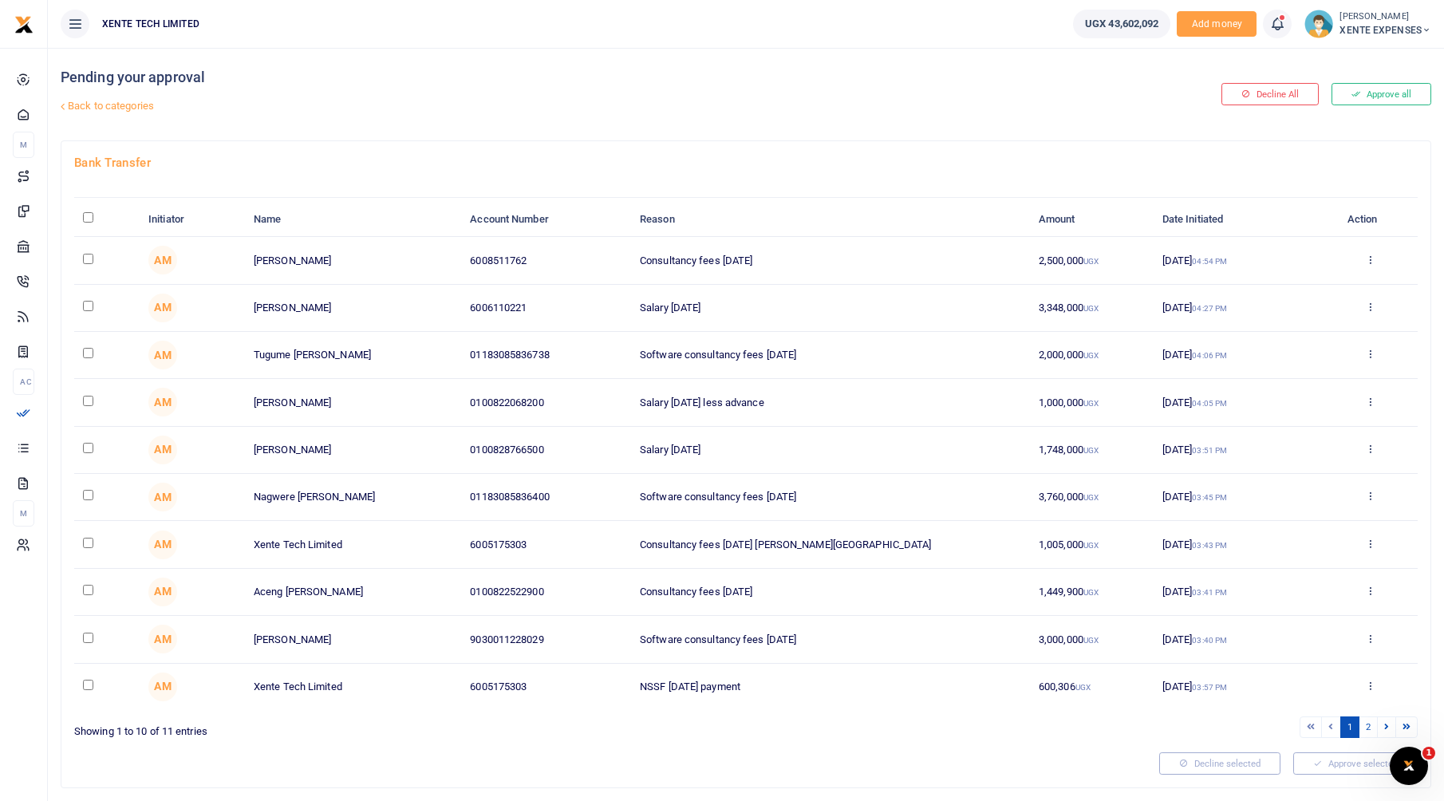
click at [91, 258] on input "checkbox" at bounding box center [88, 259] width 10 height 10
checkbox input "true"
click at [91, 308] on input "checkbox" at bounding box center [88, 306] width 10 height 10
checkbox input "true"
click at [87, 359] on td at bounding box center [106, 355] width 65 height 47
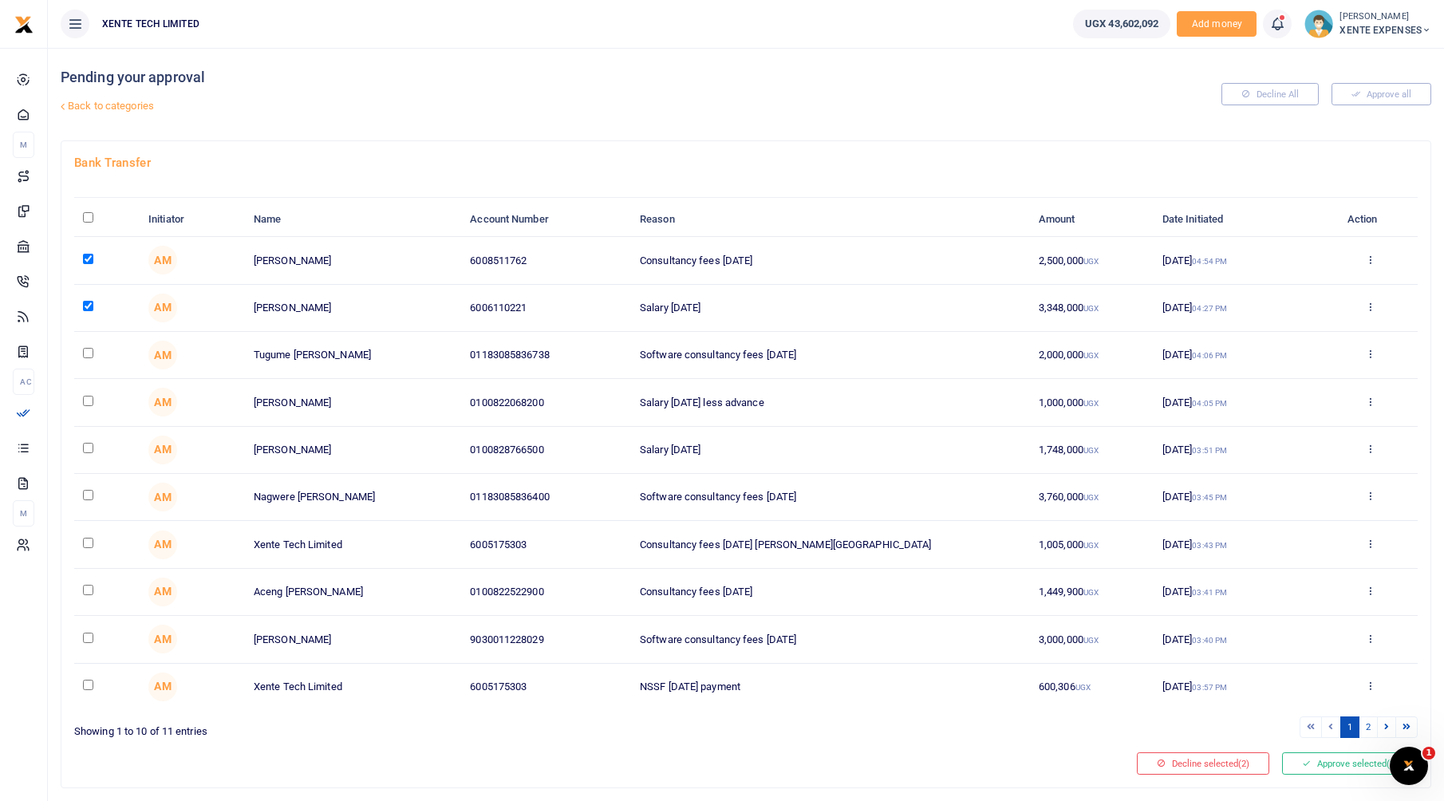
click at [88, 356] on input "checkbox" at bounding box center [88, 353] width 10 height 10
checkbox input "true"
click at [85, 401] on input "checkbox" at bounding box center [88, 401] width 10 height 10
checkbox input "true"
click at [88, 452] on input "checkbox" at bounding box center [88, 448] width 10 height 10
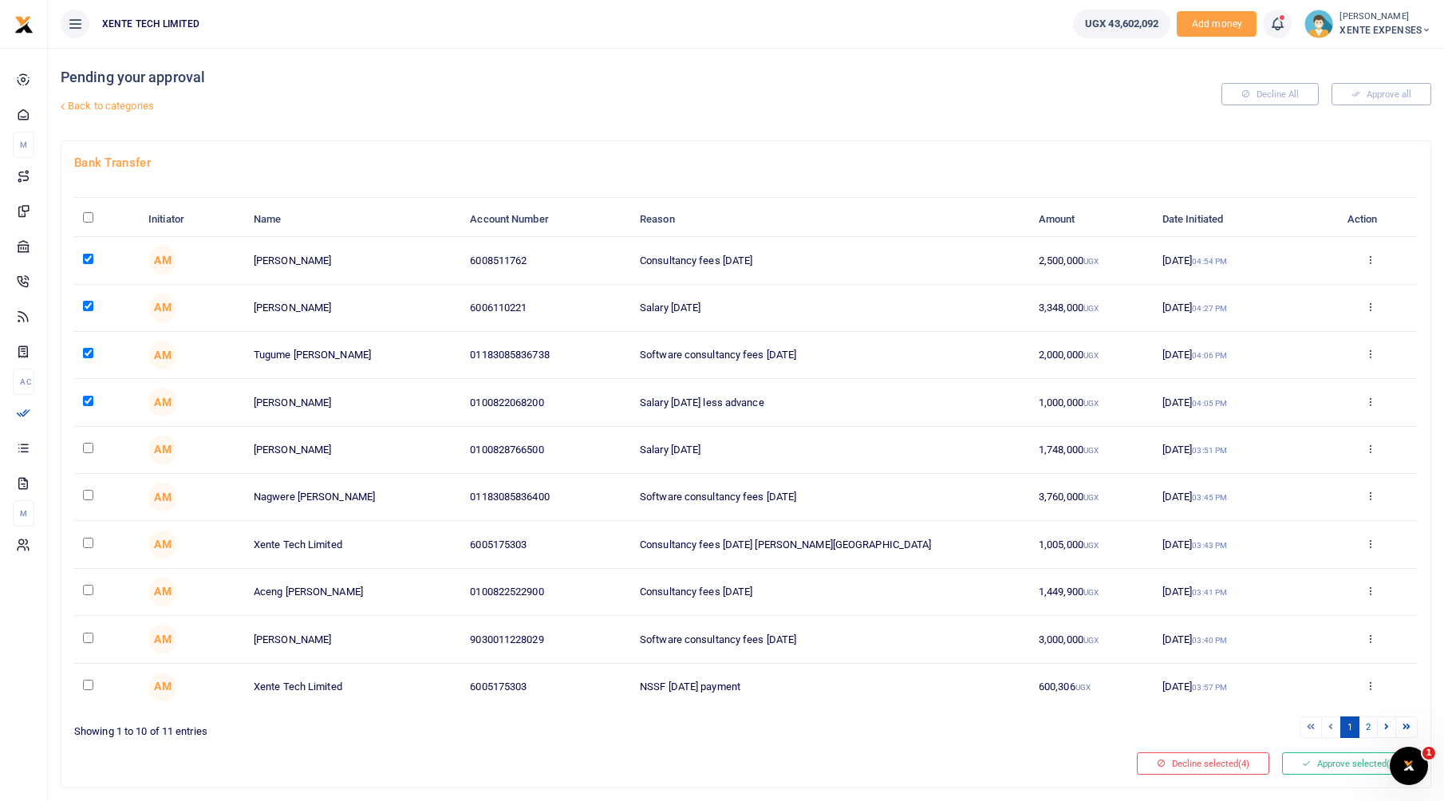
checkbox input "true"
click at [90, 494] on input "checkbox" at bounding box center [88, 495] width 10 height 10
checkbox input "true"
click at [90, 589] on input "checkbox" at bounding box center [88, 590] width 10 height 10
checkbox input "true"
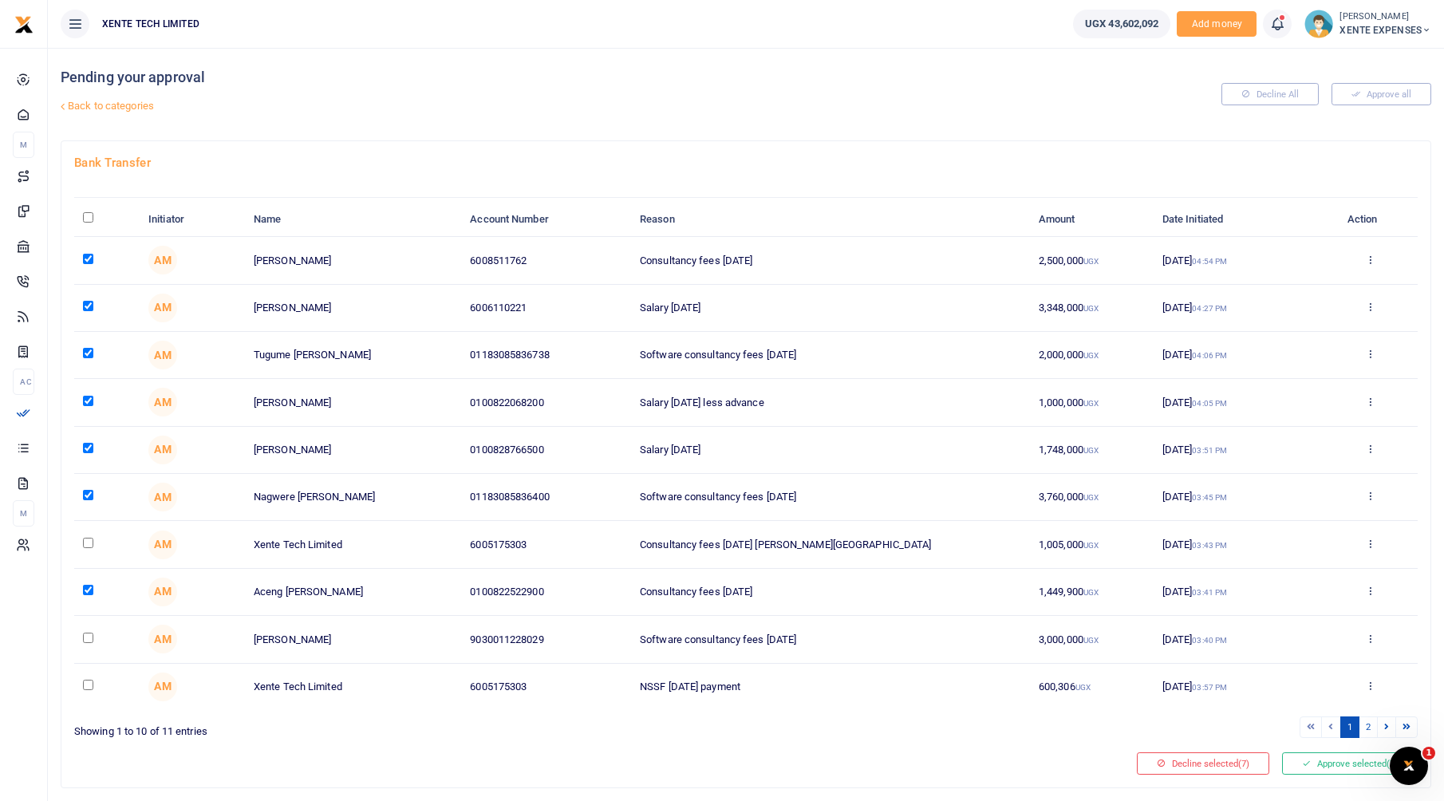
click at [89, 642] on input "checkbox" at bounding box center [88, 638] width 10 height 10
checkbox input "true"
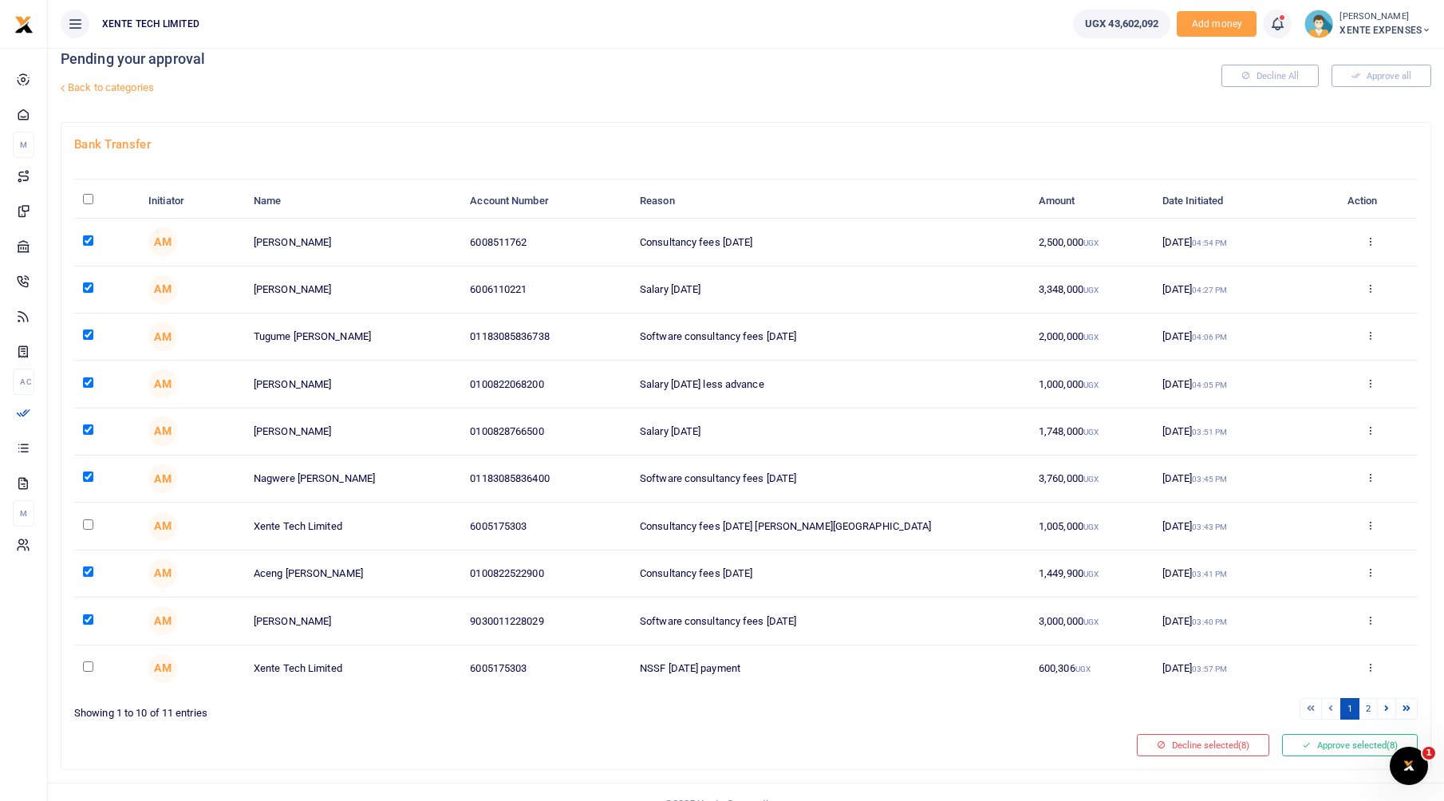
scroll to position [41, 0]
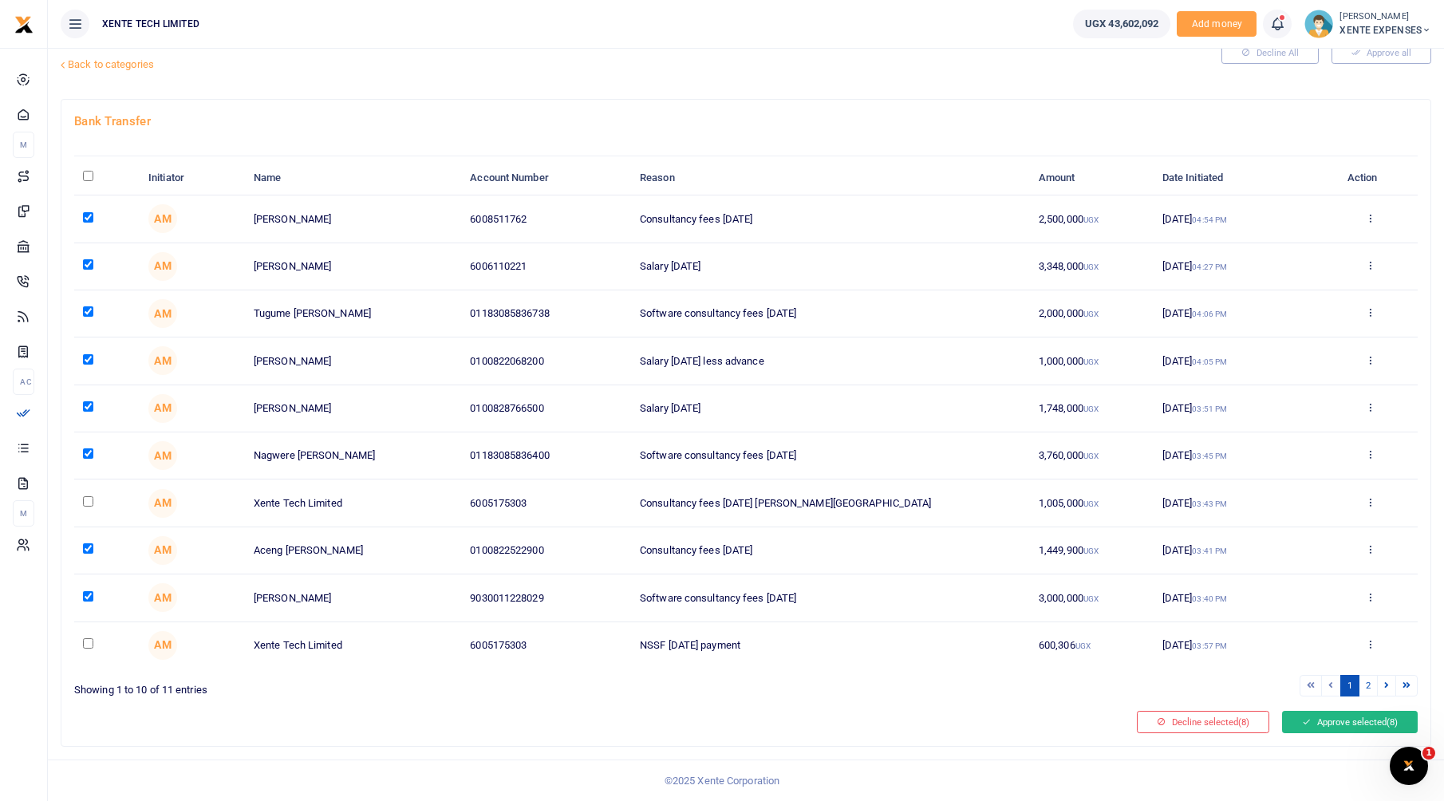
click at [1325, 712] on button "Approve selected (8)" at bounding box center [1350, 722] width 136 height 22
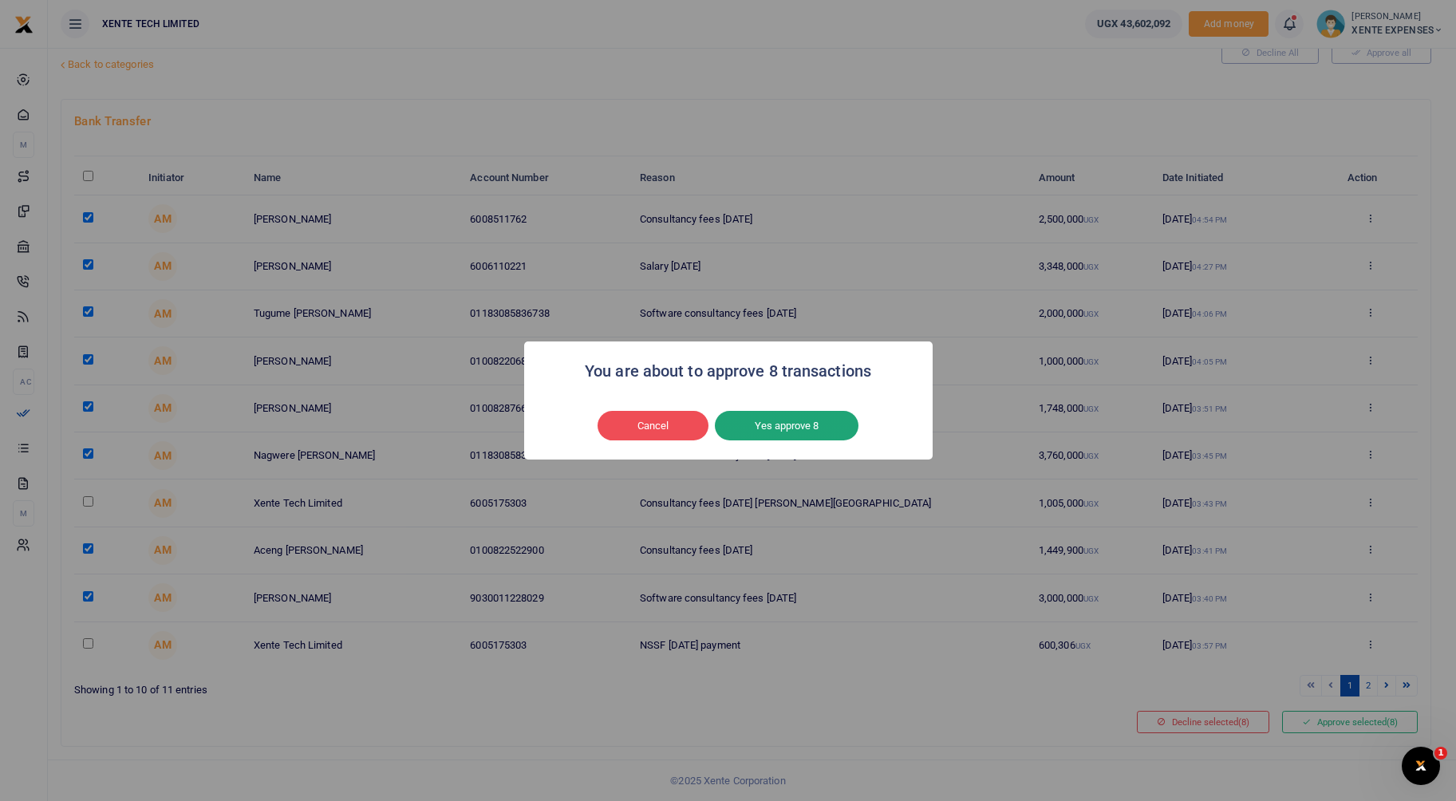
click at [795, 430] on button "Yes approve 8" at bounding box center [787, 426] width 144 height 30
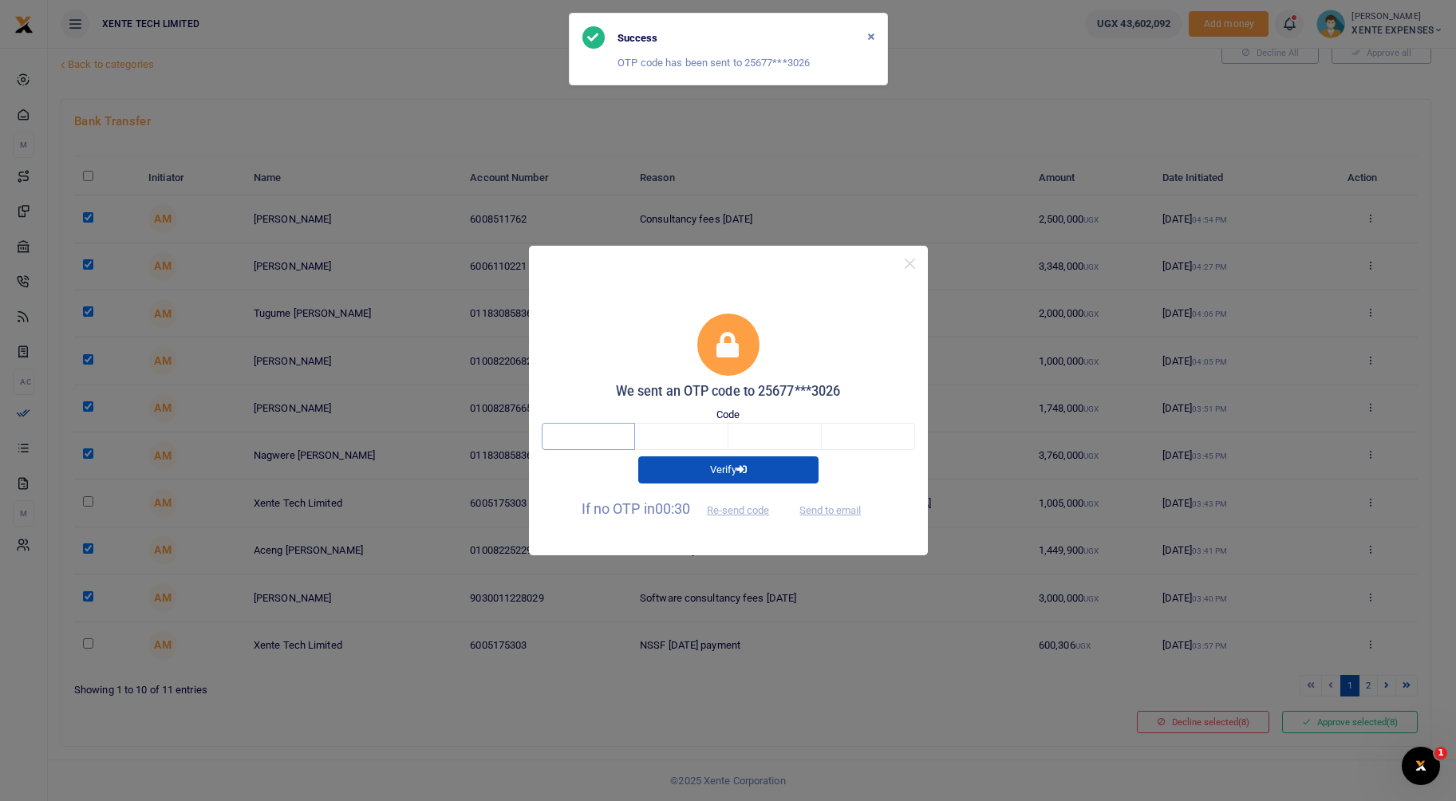
click at [590, 444] on input "text" at bounding box center [588, 436] width 93 height 27
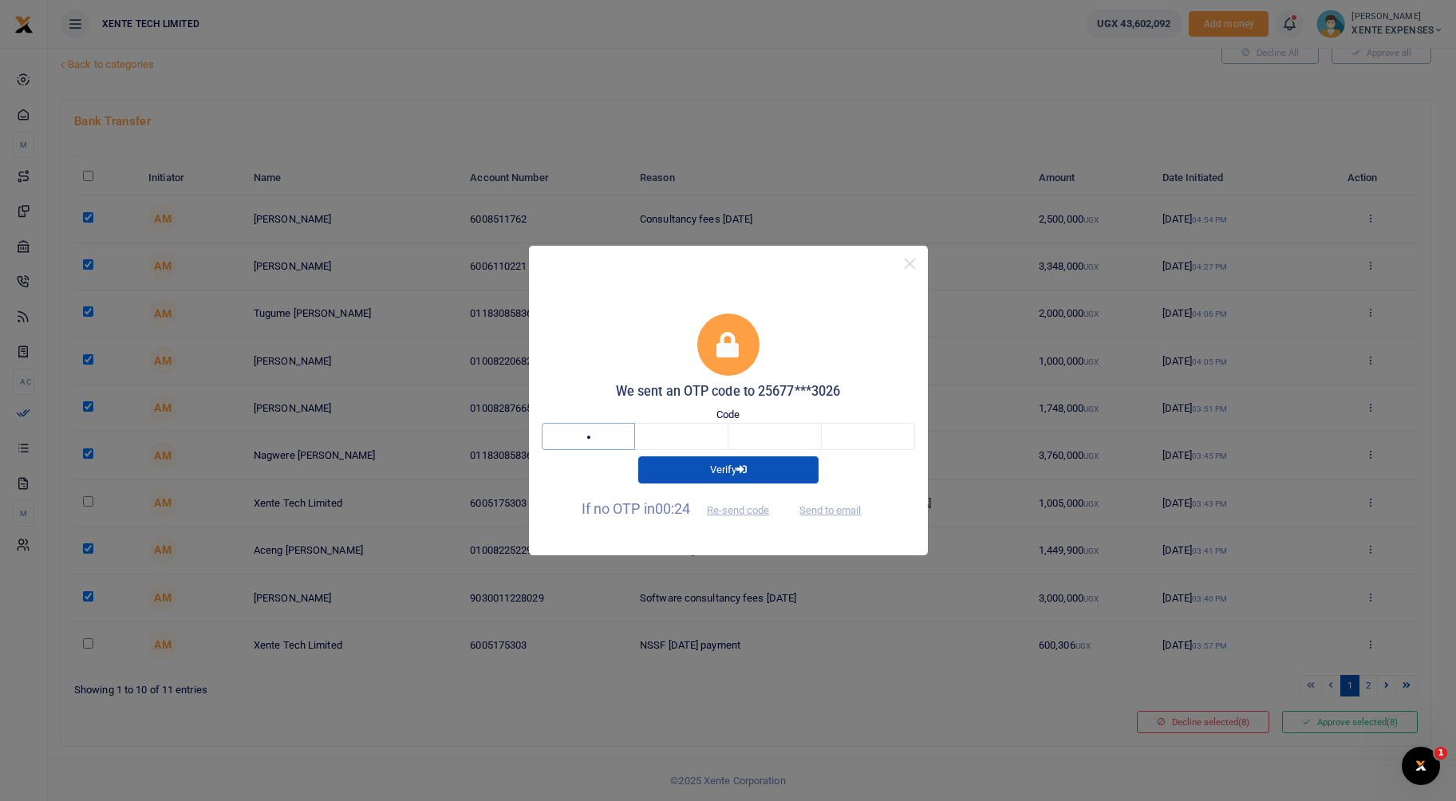
type input "7"
type input "0"
type input "1"
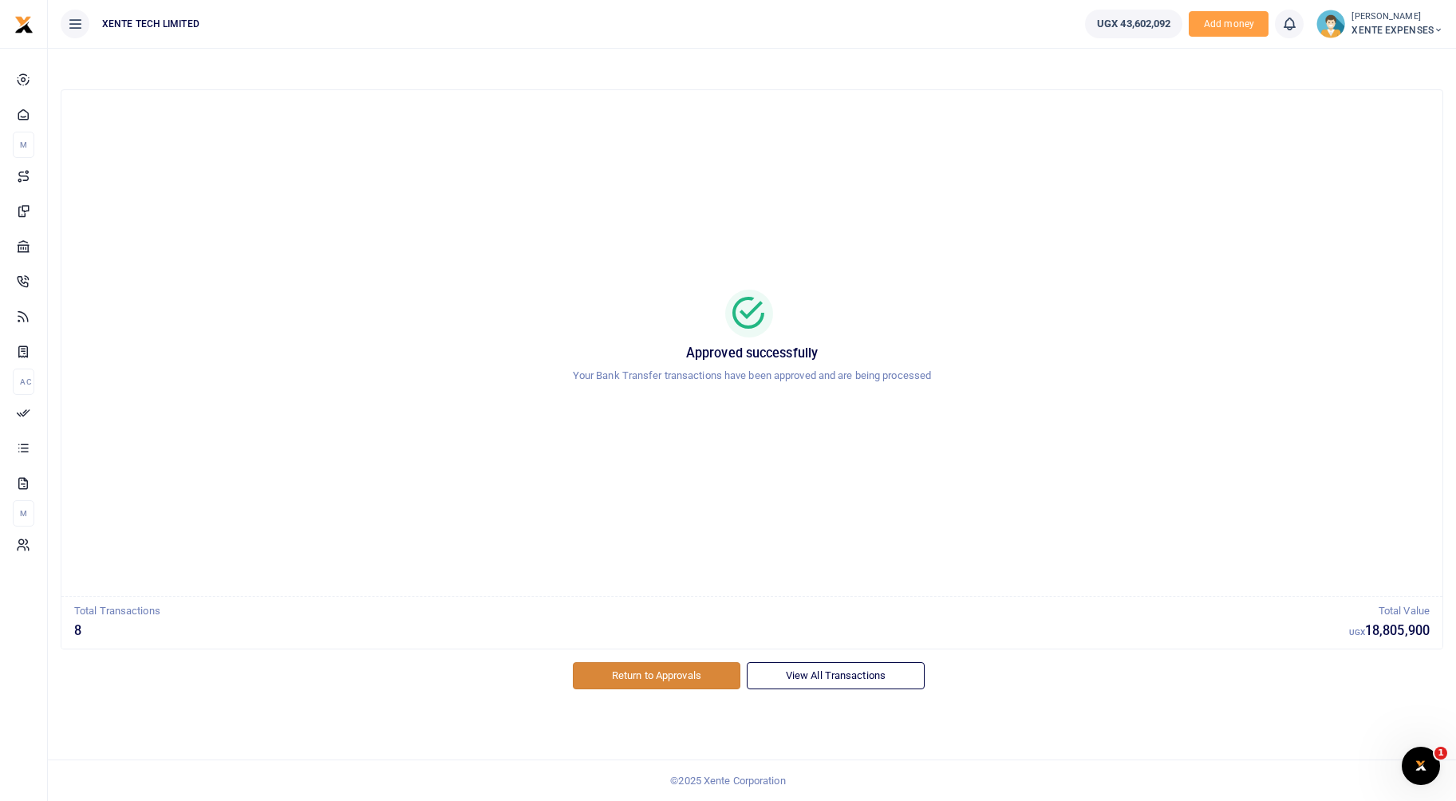
click at [696, 676] on link "Return to Approvals" at bounding box center [657, 675] width 168 height 27
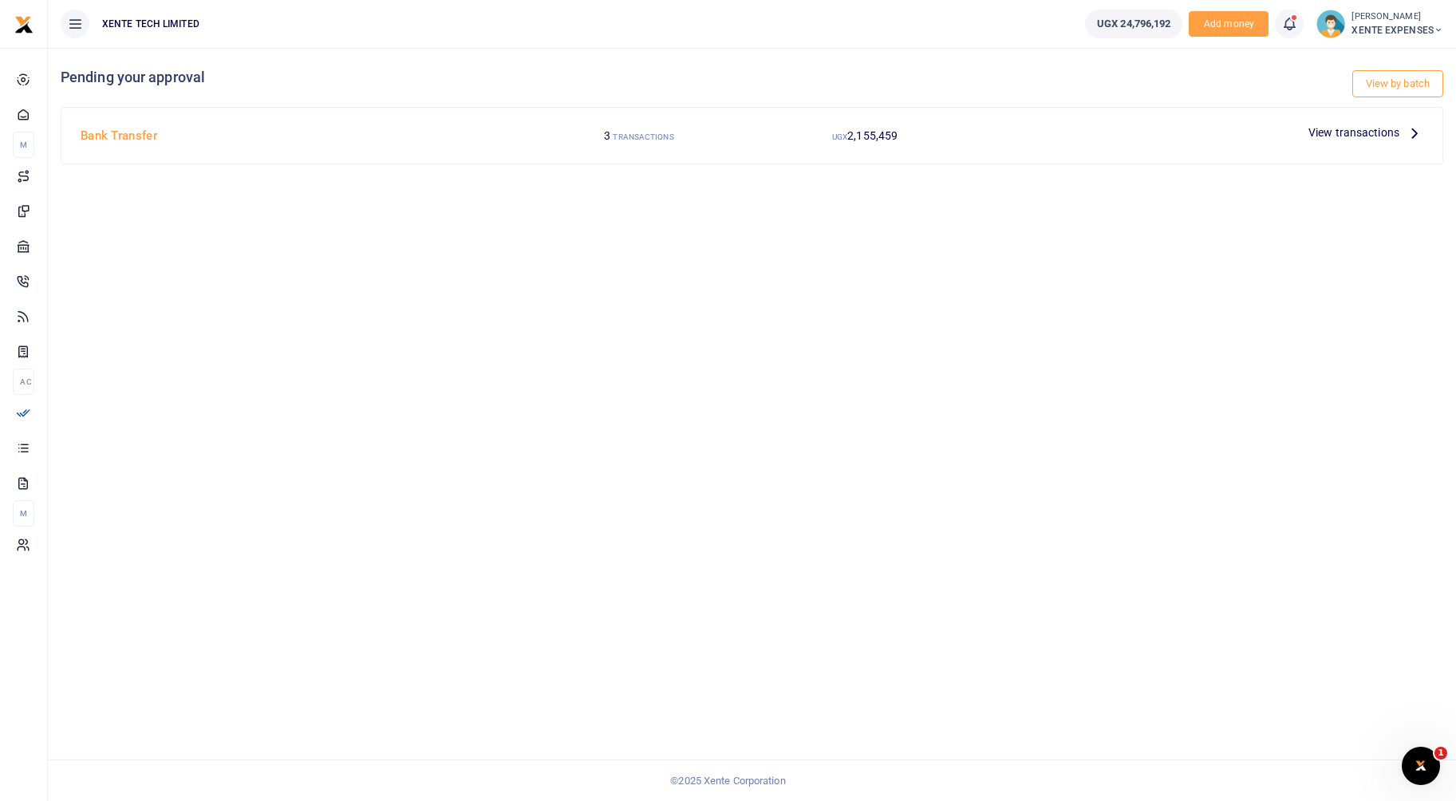
click at [1355, 128] on span "View transactions" at bounding box center [1353, 133] width 91 height 18
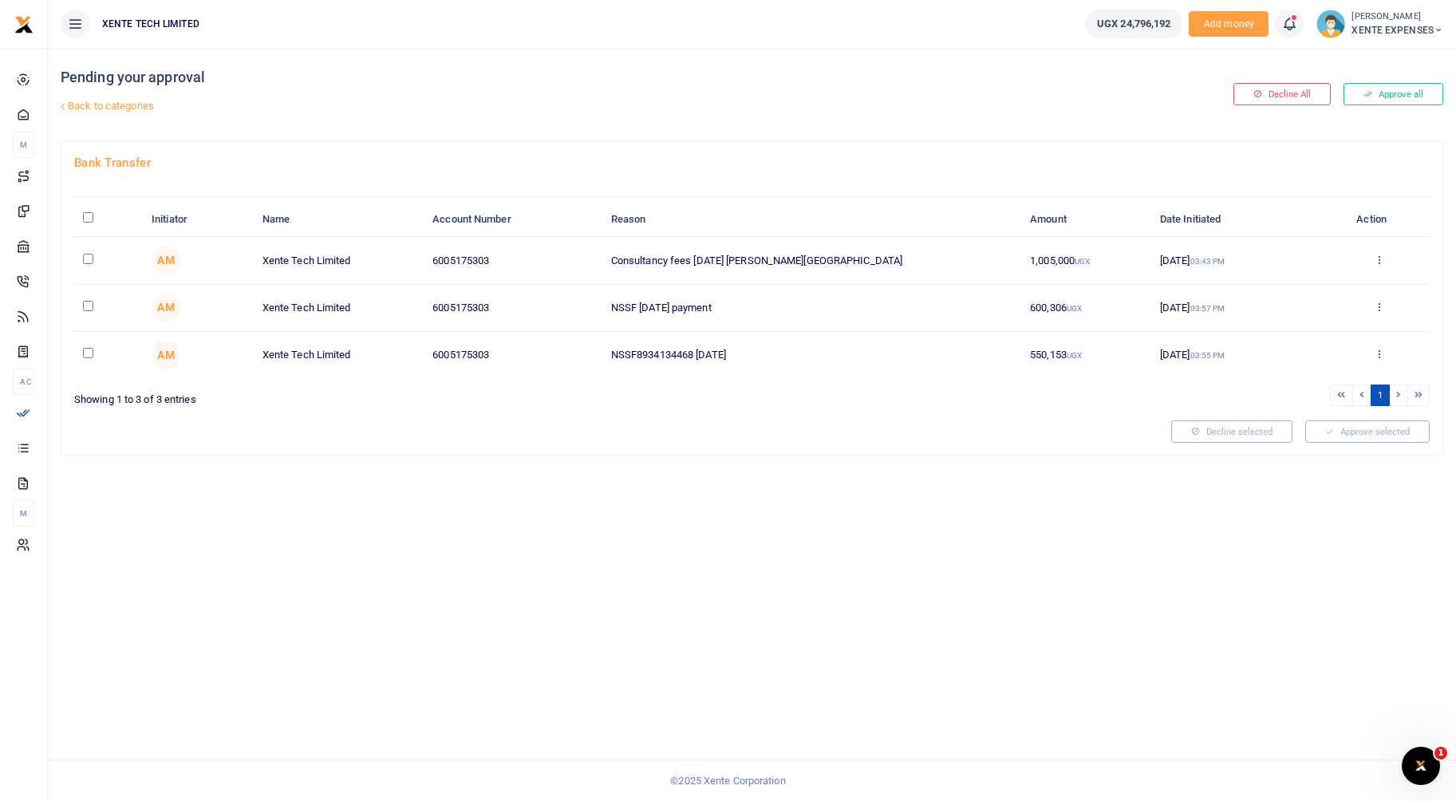
drag, startPoint x: 1069, startPoint y: 306, endPoint x: 1022, endPoint y: 304, distance: 47.1
click at [1022, 304] on td "600,306 UGX" at bounding box center [1086, 308] width 130 height 47
drag, startPoint x: 1028, startPoint y: 353, endPoint x: 1068, endPoint y: 360, distance: 40.5
click at [1068, 360] on td "550,153 UGX" at bounding box center [1086, 355] width 130 height 46
click at [959, 112] on link "Back to categories" at bounding box center [517, 106] width 921 height 27
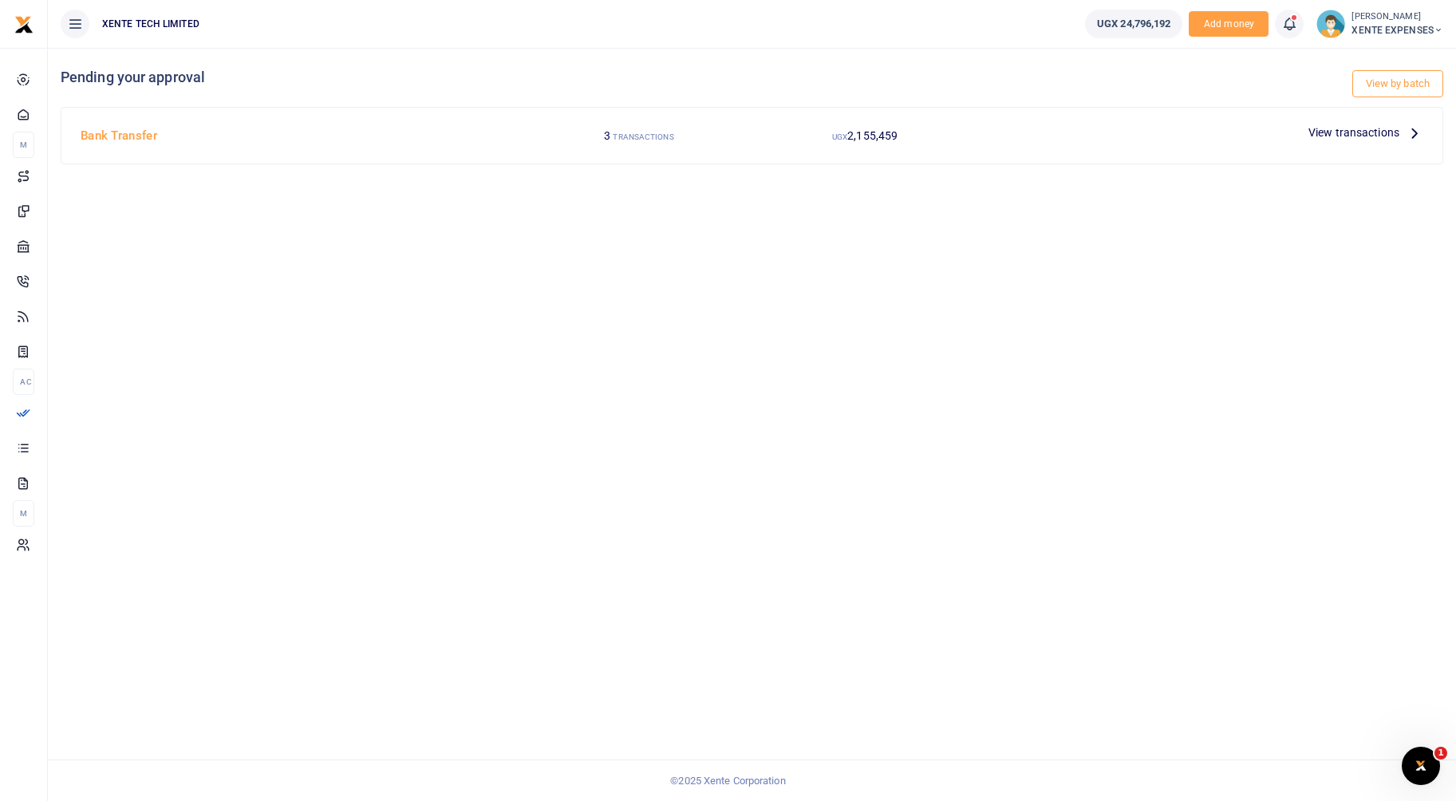
click at [1370, 130] on span "View transactions" at bounding box center [1353, 133] width 91 height 18
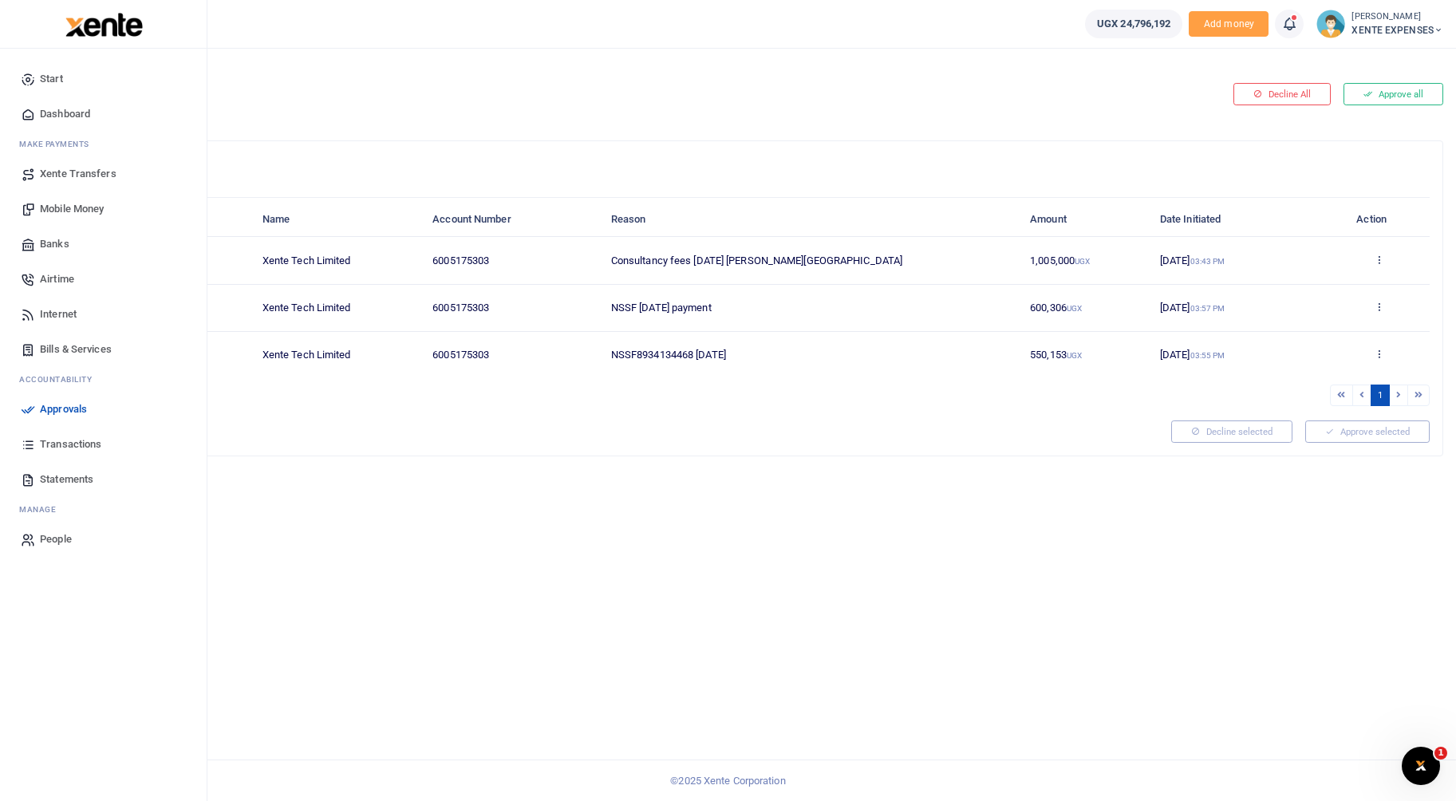
click at [69, 455] on link "Transactions" at bounding box center [103, 444] width 181 height 35
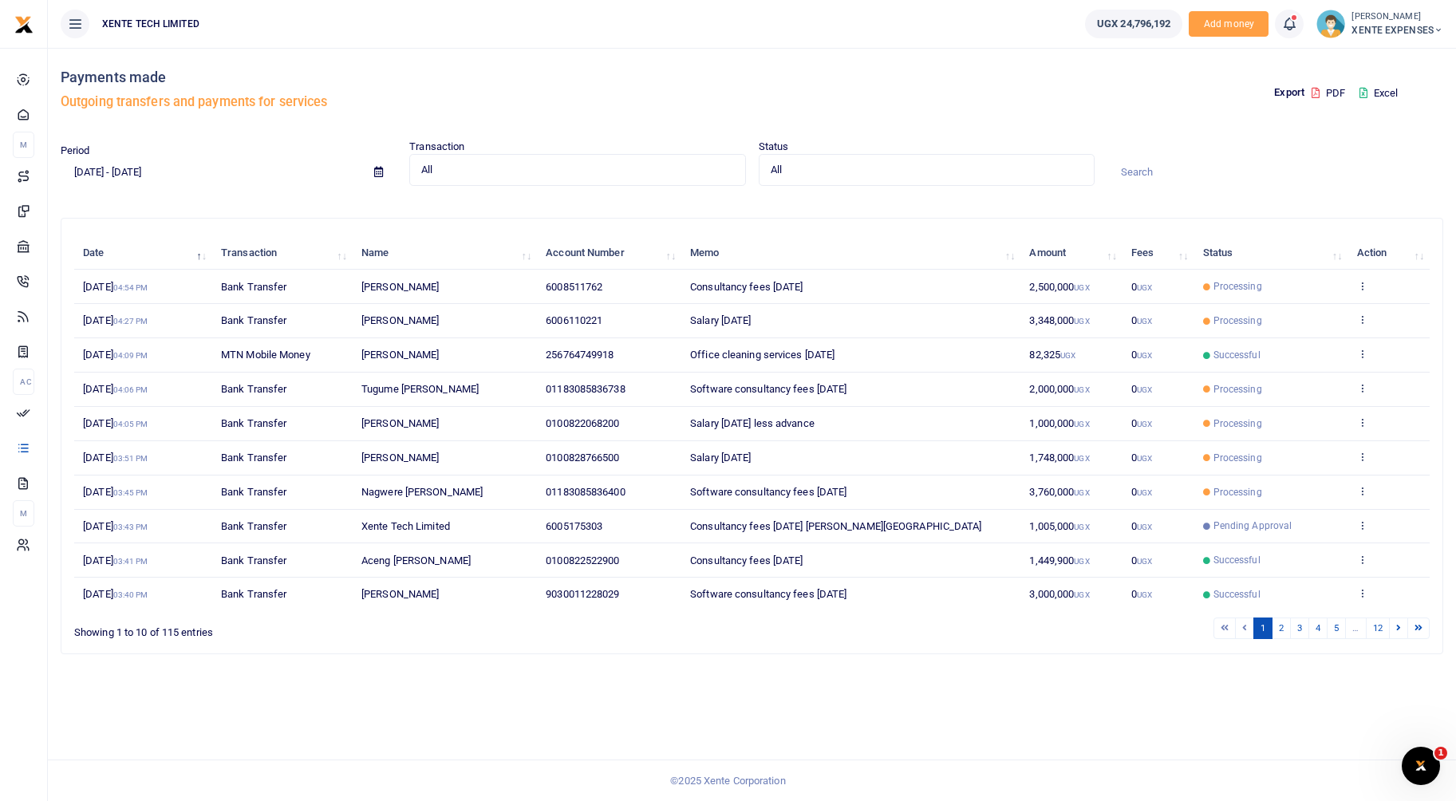
click at [1369, 25] on span "XENTE EXPENSES" at bounding box center [1397, 30] width 92 height 14
